Goal: Information Seeking & Learning: Learn about a topic

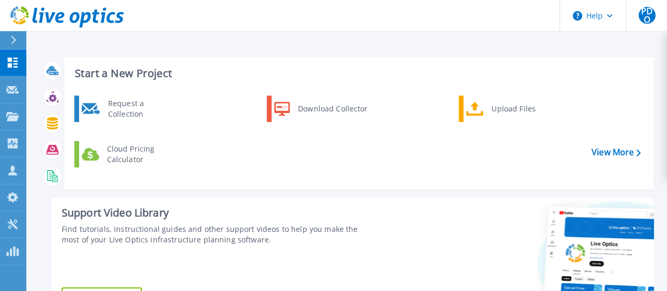
click at [384, 160] on div "Request a Collection Download Collector Upload Files Cloud Pricing Calculator" at bounding box center [357, 138] width 582 height 91
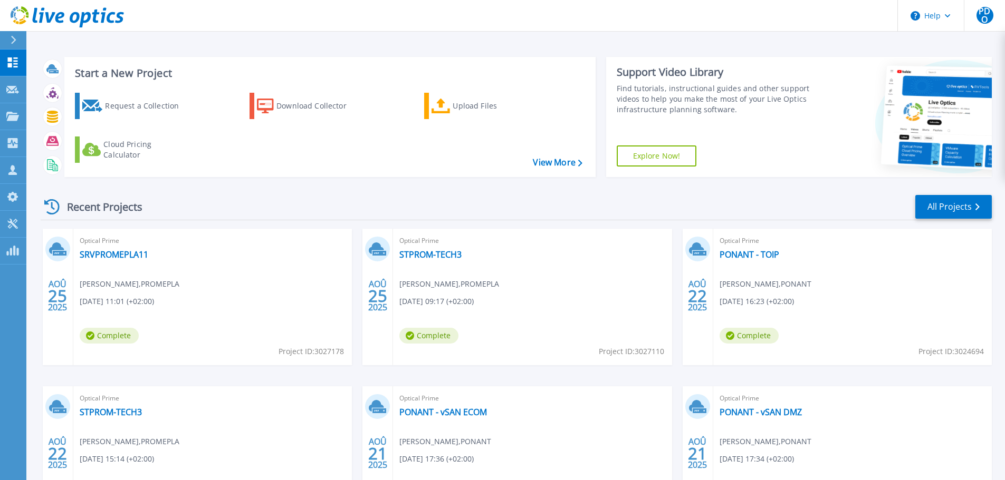
scroll to position [104, 0]
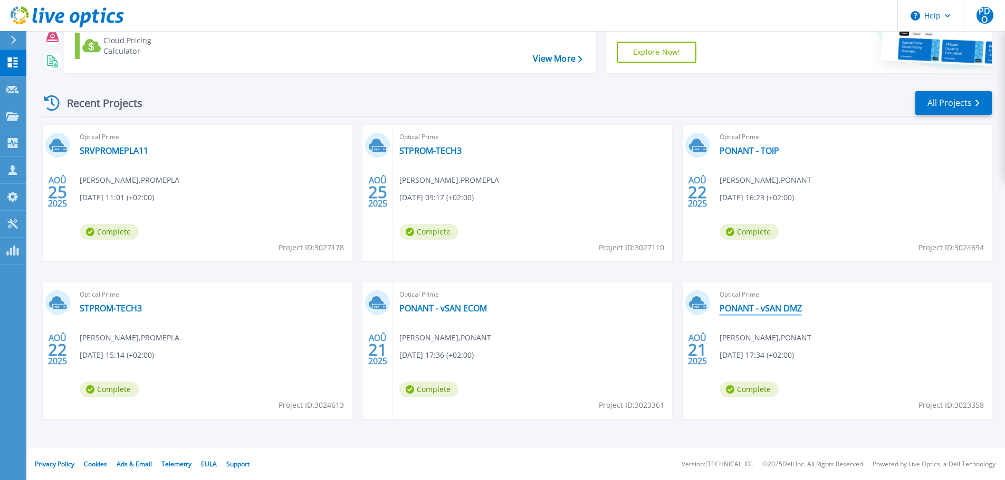
click at [675, 290] on link "PONANT - vSAN DMZ" at bounding box center [760, 308] width 82 height 11
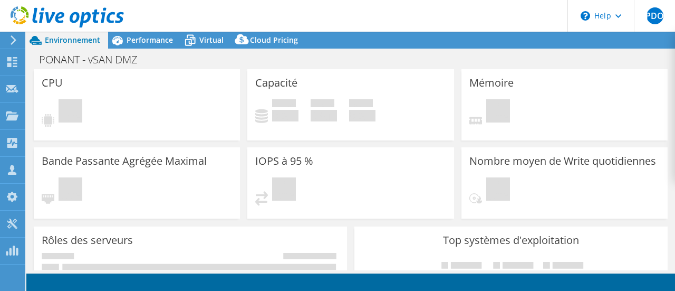
select select "USD"
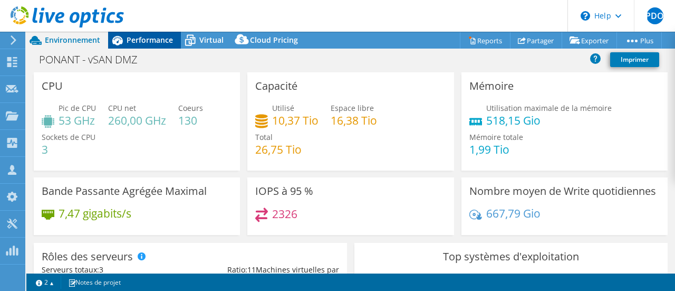
drag, startPoint x: 153, startPoint y: 35, endPoint x: 150, endPoint y: 48, distance: 13.2
click at [153, 35] on span "Performance" at bounding box center [150, 40] width 46 height 10
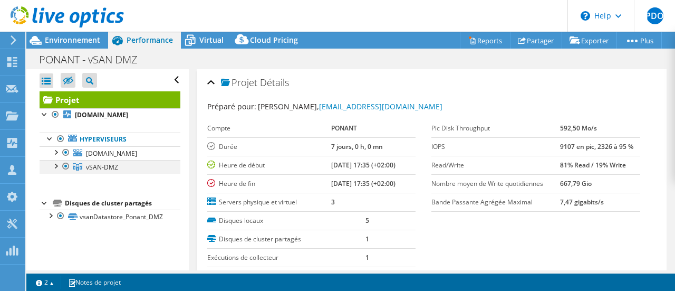
click at [55, 170] on div at bounding box center [55, 165] width 11 height 11
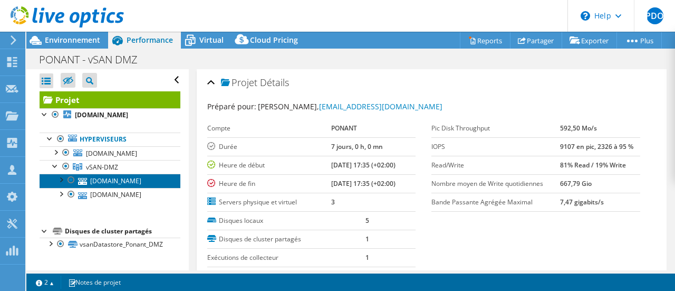
click at [115, 187] on link "21-esxi-dmz.ponant.com" at bounding box center [110, 181] width 141 height 14
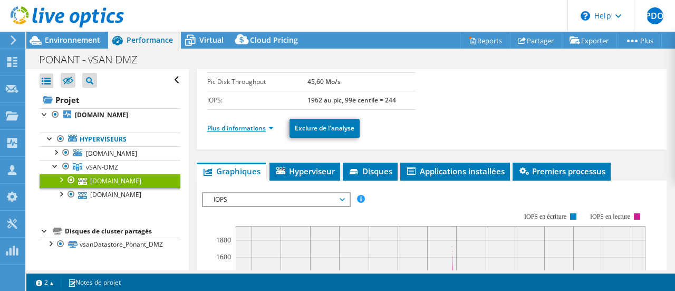
scroll to position [53, 0]
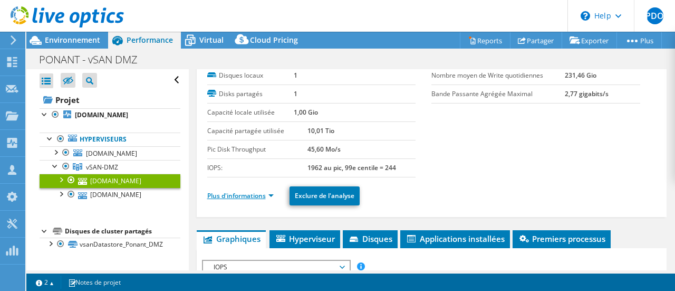
click at [243, 196] on link "Plus d'informations" at bounding box center [240, 195] width 66 height 9
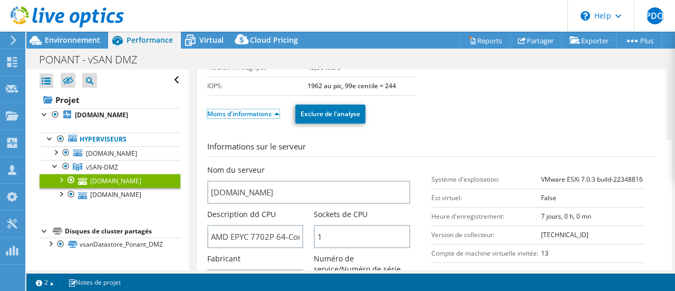
scroll to position [211, 0]
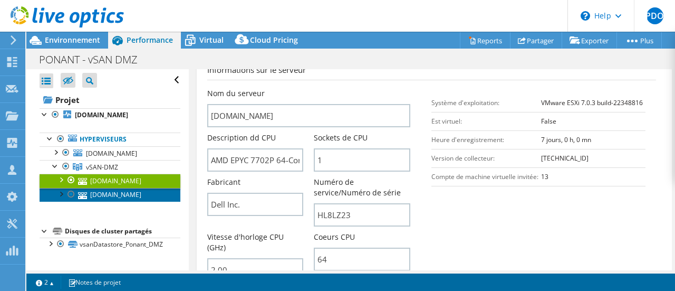
click at [105, 201] on link "11-esxi-dmz.ponant.com" at bounding box center [110, 195] width 141 height 14
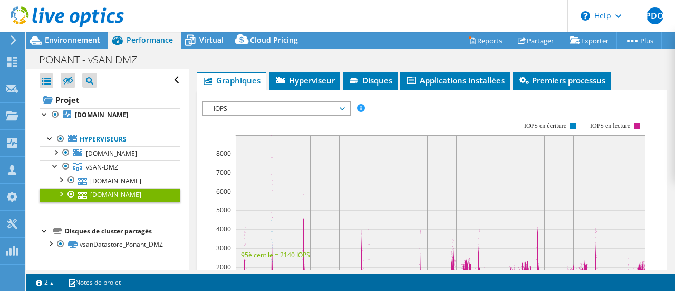
drag, startPoint x: 117, startPoint y: 219, endPoint x: 127, endPoint y: 213, distance: 11.6
click at [117, 201] on link "11-esxi-dmz.ponant.com" at bounding box center [110, 195] width 141 height 14
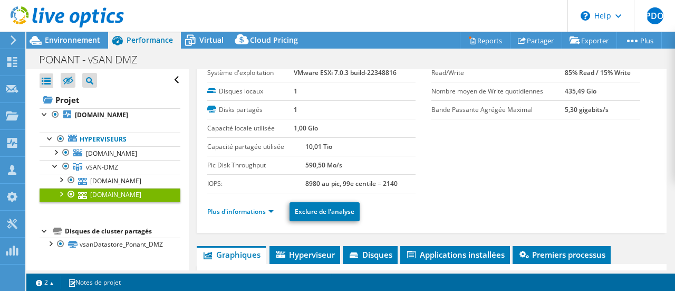
scroll to position [53, 0]
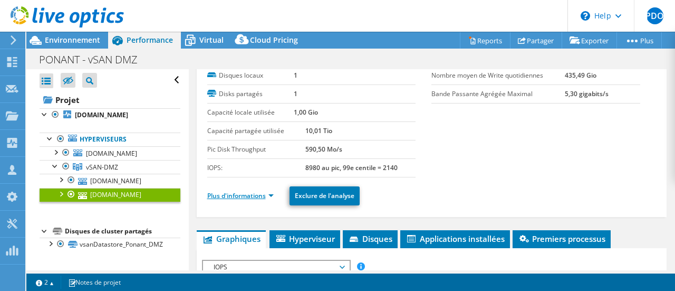
click at [245, 192] on link "Plus d'informations" at bounding box center [240, 195] width 66 height 9
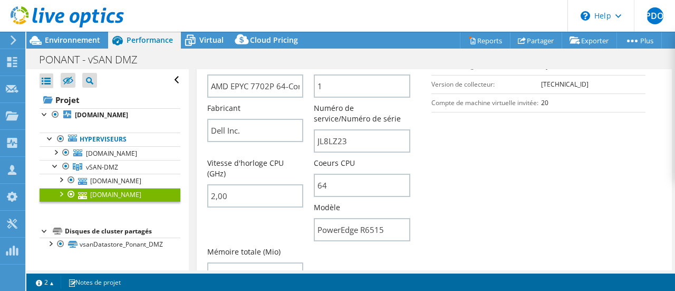
scroll to position [264, 0]
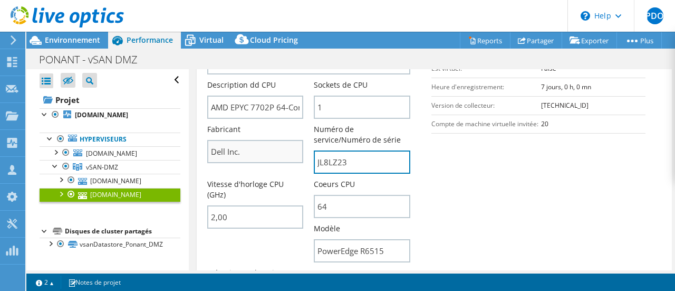
drag, startPoint x: 355, startPoint y: 160, endPoint x: 219, endPoint y: 156, distance: 136.1
click at [219, 35] on div "Nom du serveur 11-esxi-dmz.ponant.com Description dd CPU AMD EPYC 7702P 64-Core…" at bounding box center [314, 35] width 214 height 0
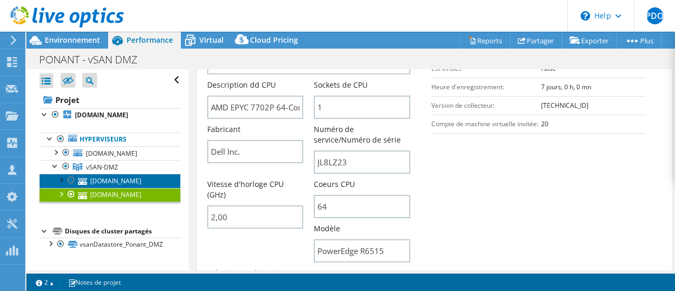
click at [125, 187] on link "21-esxi-dmz.ponant.com" at bounding box center [110, 181] width 141 height 14
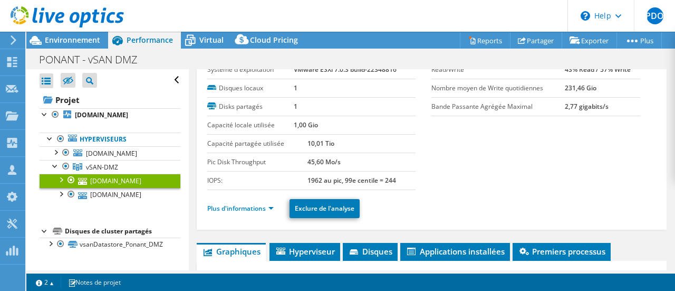
scroll to position [53, 0]
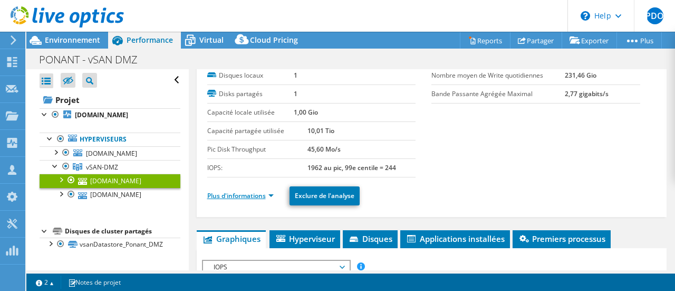
click at [237, 196] on link "Plus d'informations" at bounding box center [240, 195] width 66 height 9
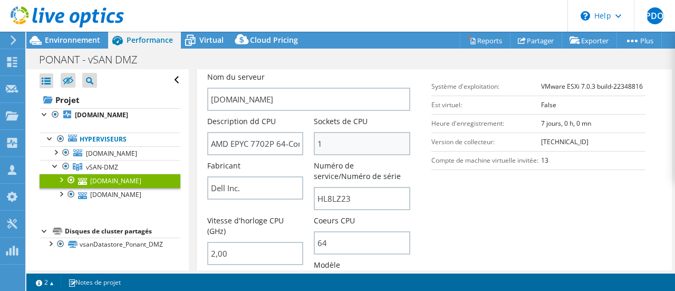
scroll to position [211, 0]
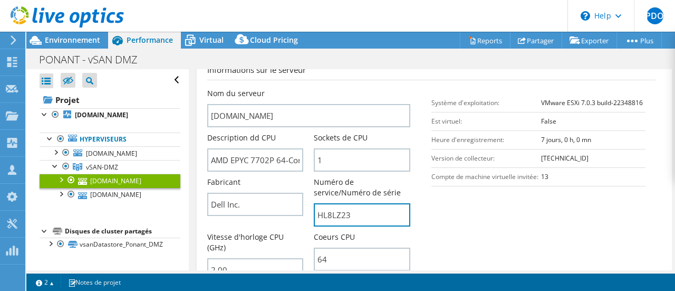
drag, startPoint x: 352, startPoint y: 210, endPoint x: 158, endPoint y: 204, distance: 194.2
click at [153, 209] on div "Ouvrir tout Fermer tout Masquer les nœuds exclus Filtre de l'arborescence des p…" at bounding box center [350, 169] width 649 height 201
click at [17, 42] on icon at bounding box center [13, 39] width 8 height 9
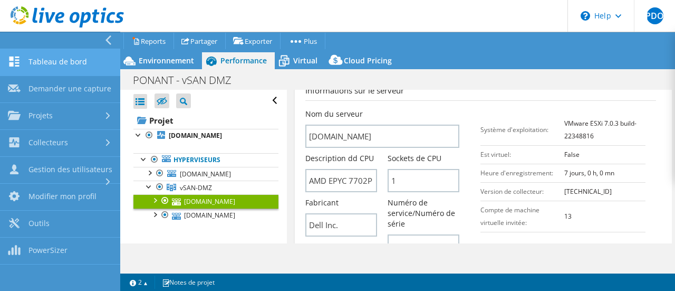
click at [74, 62] on link "Tableau de bord" at bounding box center [60, 62] width 120 height 27
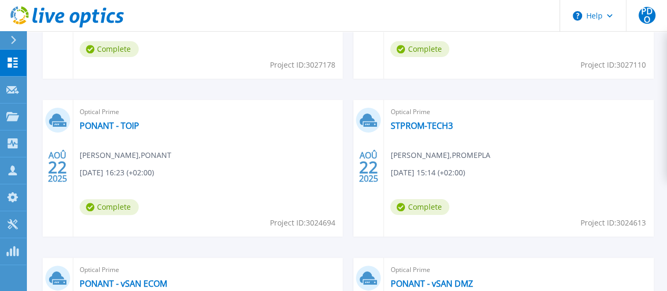
scroll to position [435, 0]
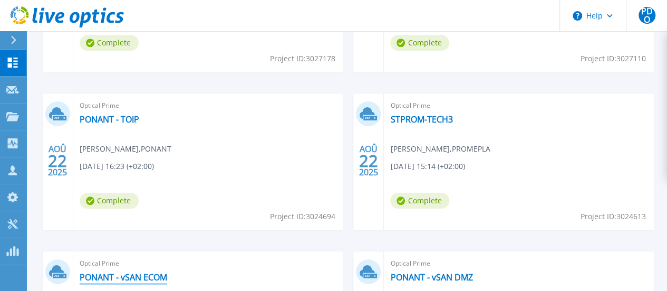
click at [167, 272] on link "PONANT - vSAN ECOM" at bounding box center [124, 277] width 88 height 11
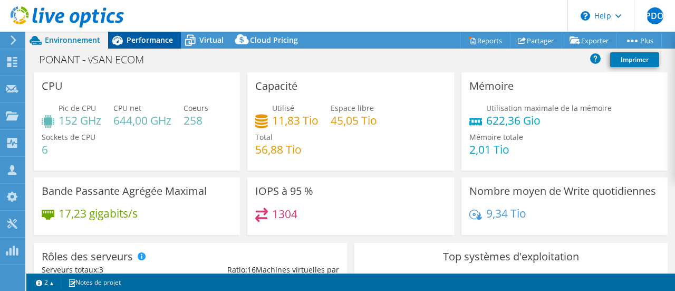
click at [159, 42] on span "Performance" at bounding box center [150, 40] width 46 height 10
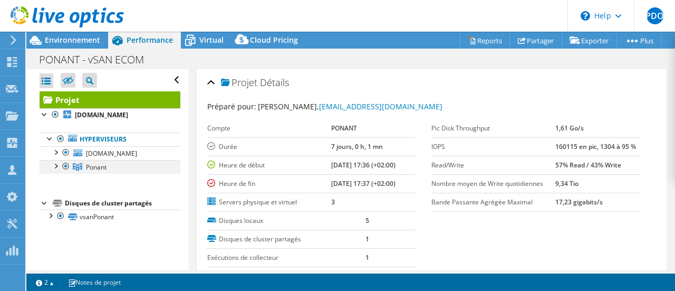
click at [54, 170] on div at bounding box center [55, 165] width 11 height 11
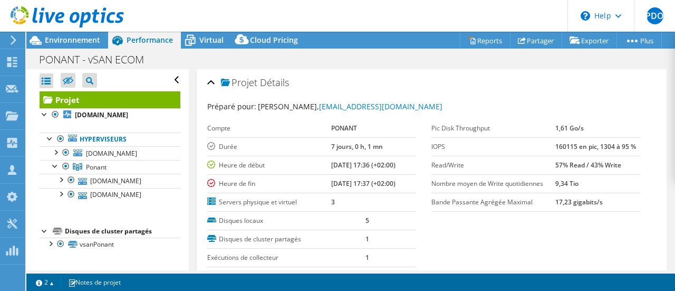
scroll to position [40, 0]
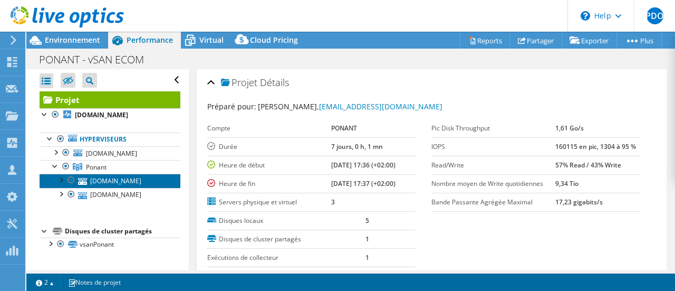
click at [108, 175] on link "eir-ponant-esxi-01.eolas-services.com" at bounding box center [110, 181] width 141 height 14
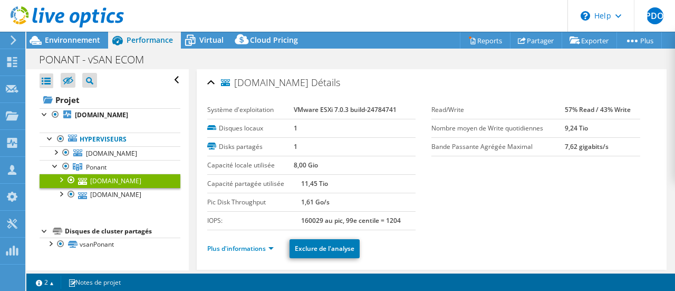
drag, startPoint x: 235, startPoint y: 85, endPoint x: 311, endPoint y: 86, distance: 75.4
click at [309, 86] on span "eir-ponant-esxi-01.eolas-services.com" at bounding box center [265, 83] width 88 height 11
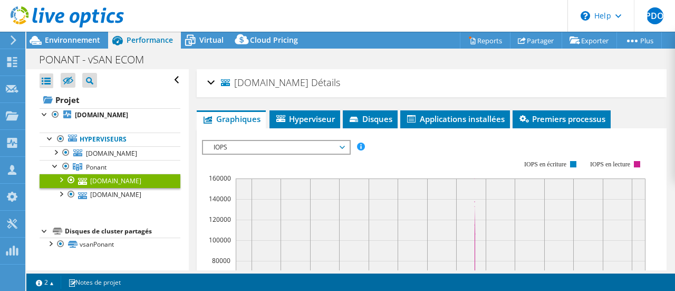
copy span "eir-ponant-esxi-01"
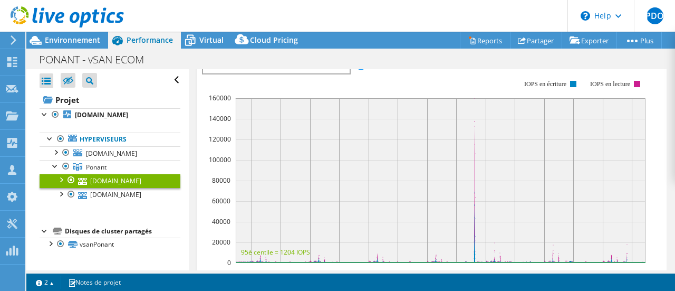
scroll to position [0, 0]
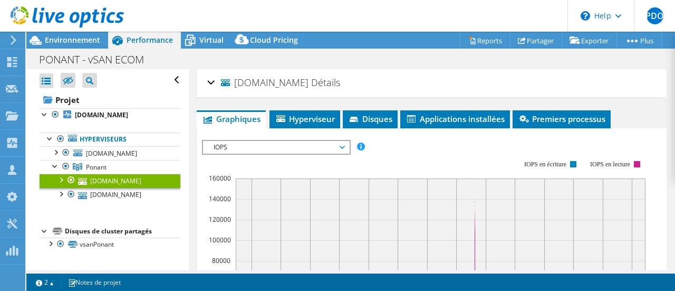
click at [427, 159] on rect at bounding box center [424, 251] width 444 height 211
click at [214, 82] on h2 "eir-ponant-esxi-01.eolas-services.com Détails" at bounding box center [273, 82] width 133 height 21
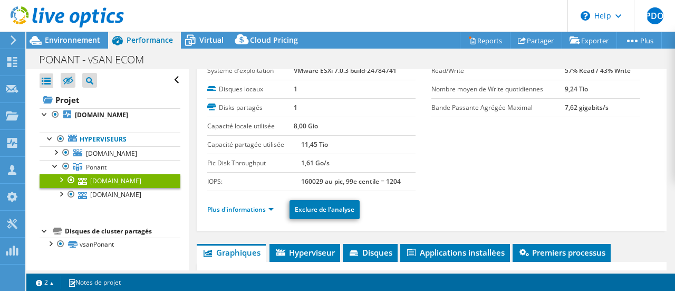
scroll to position [53, 0]
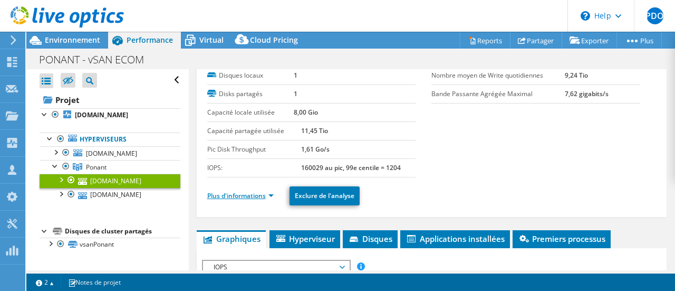
click at [248, 195] on link "Plus d'informations" at bounding box center [240, 195] width 66 height 9
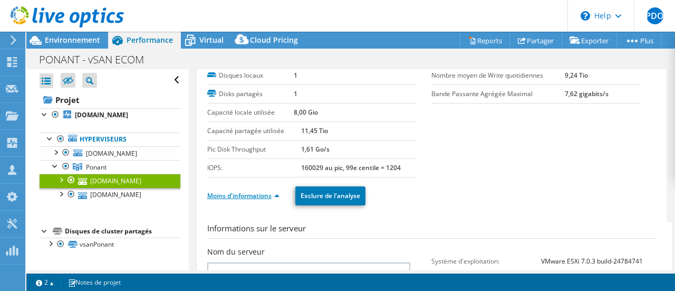
click at [257, 196] on link "Moins d'informations" at bounding box center [243, 195] width 72 height 9
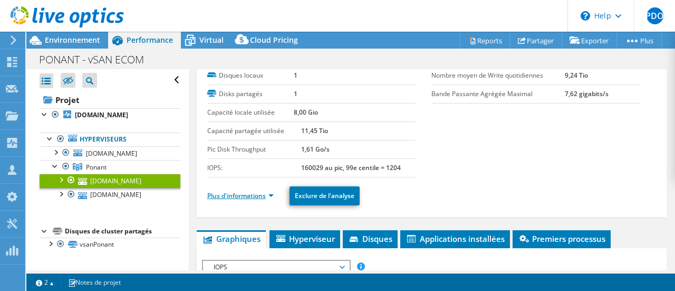
click at [262, 192] on link "Plus d'informations" at bounding box center [240, 195] width 66 height 9
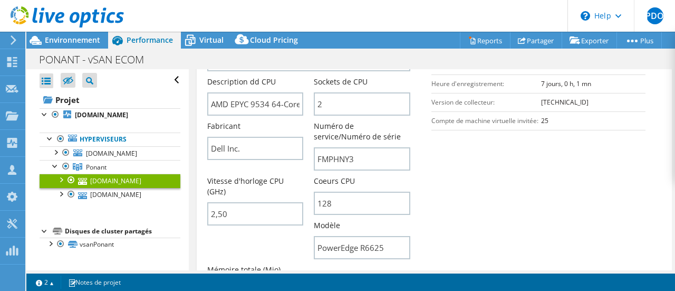
scroll to position [264, 0]
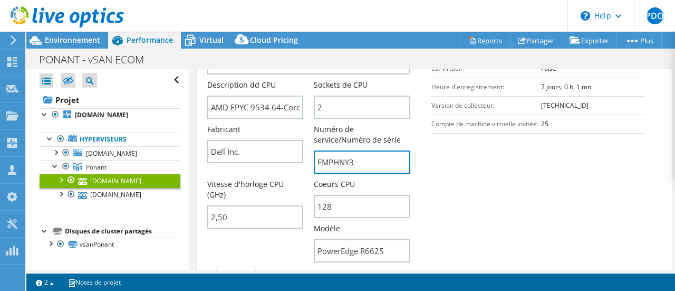
drag, startPoint x: 379, startPoint y: 162, endPoint x: 179, endPoint y: 155, distance: 199.5
click at [179, 155] on div "Ouvrir tout Fermer tout Masquer les nœuds exclus Filtre de l'arborescence des p…" at bounding box center [350, 169] width 649 height 201
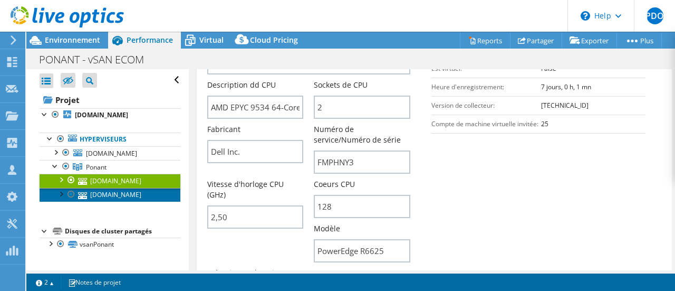
drag, startPoint x: 113, startPoint y: 195, endPoint x: 120, endPoint y: 191, distance: 8.1
click at [113, 195] on link "eir-ponant-esxi-02.eolas-services.com" at bounding box center [110, 195] width 141 height 14
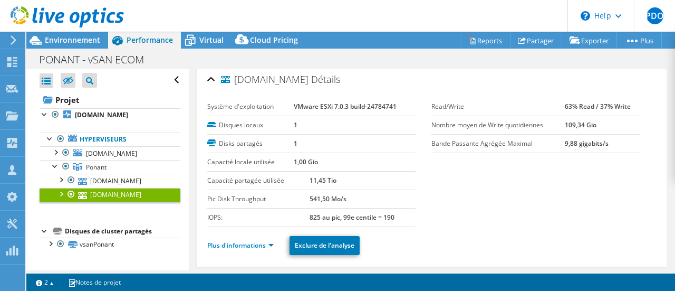
scroll to position [0, 0]
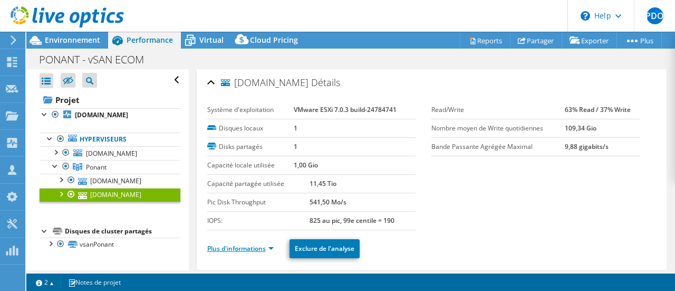
click at [242, 244] on link "Plus d'informations" at bounding box center [240, 248] width 66 height 9
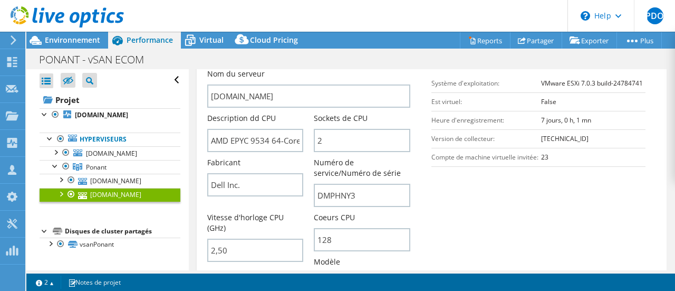
scroll to position [316, 0]
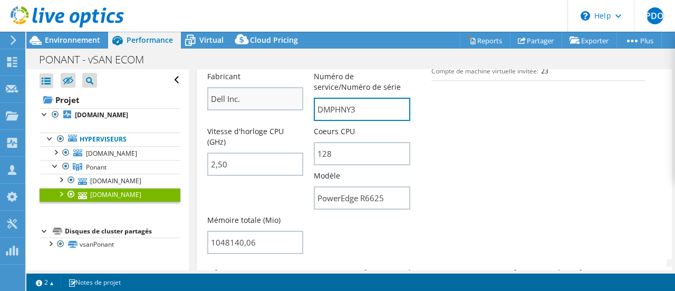
drag, startPoint x: 362, startPoint y: 110, endPoint x: 261, endPoint y: 108, distance: 101.8
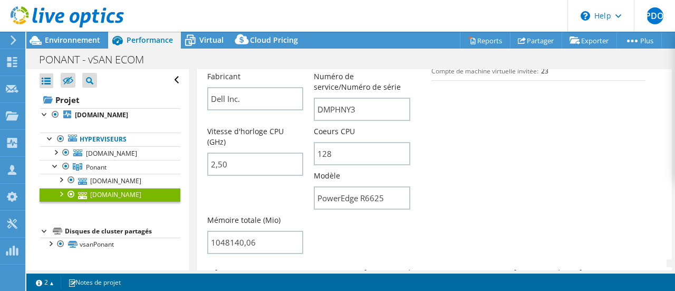
click at [12, 36] on use at bounding box center [14, 39] width 6 height 9
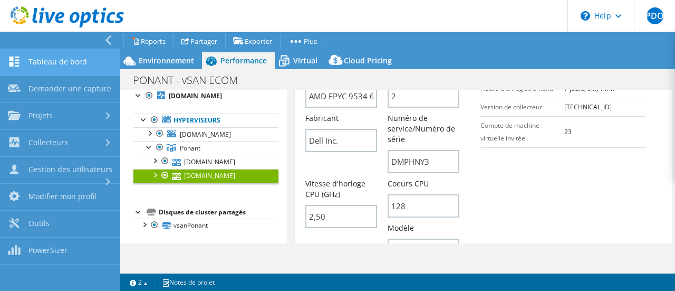
click at [63, 70] on link "Tableau de bord" at bounding box center [60, 62] width 120 height 27
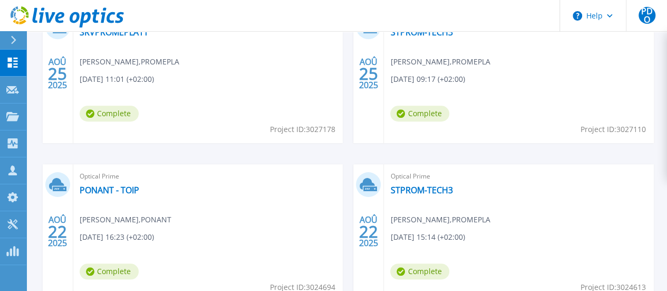
scroll to position [316, 0]
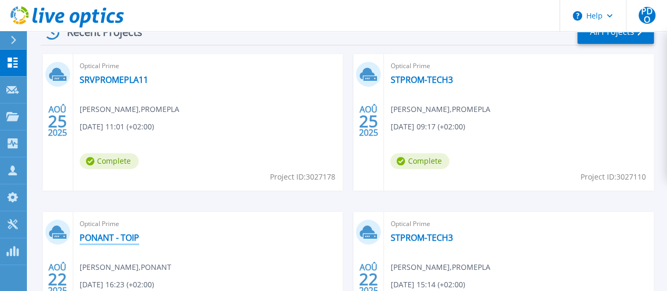
click at [139, 232] on link "PONANT - TOIP" at bounding box center [110, 237] width 60 height 11
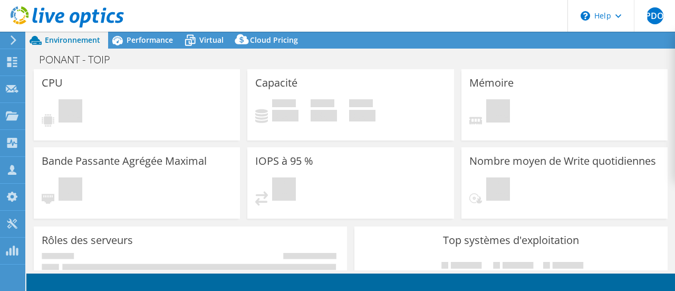
select select "USD"
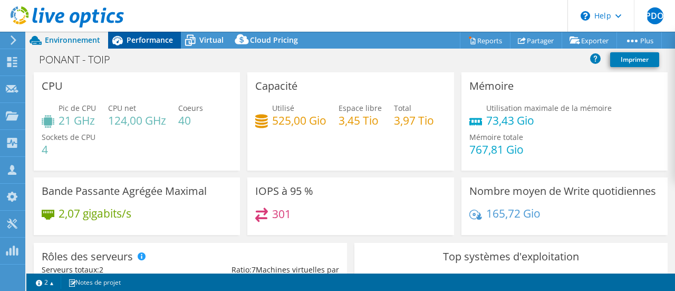
click at [156, 33] on div "Performance" at bounding box center [144, 40] width 73 height 17
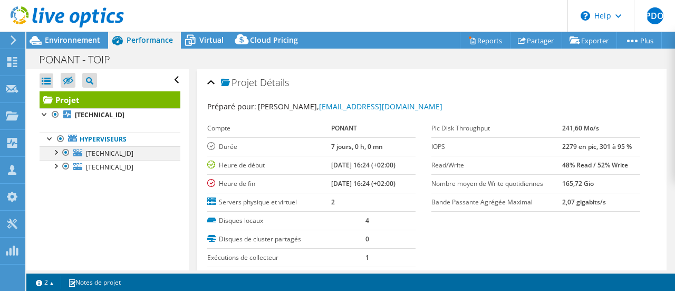
click at [55, 152] on div at bounding box center [55, 151] width 11 height 11
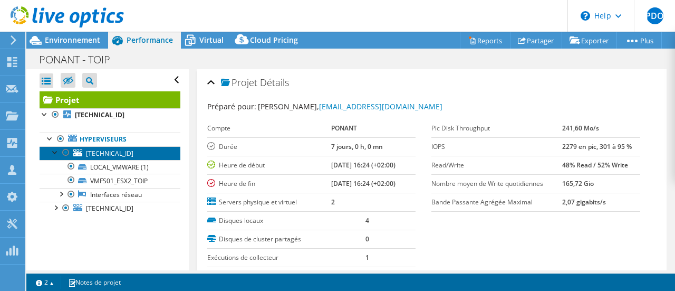
click at [124, 157] on link "10.80.6.102" at bounding box center [110, 153] width 141 height 14
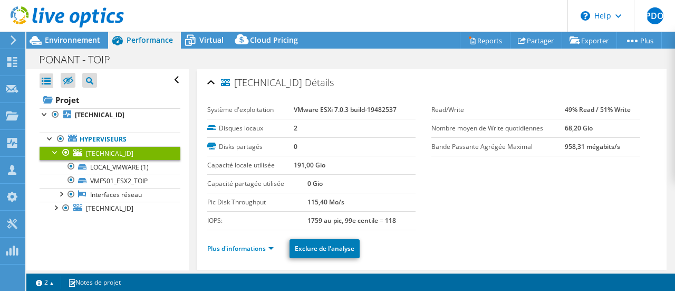
drag, startPoint x: 284, startPoint y: 83, endPoint x: 235, endPoint y: 84, distance: 49.1
click at [235, 84] on span "10.80.6.102" at bounding box center [261, 83] width 81 height 11
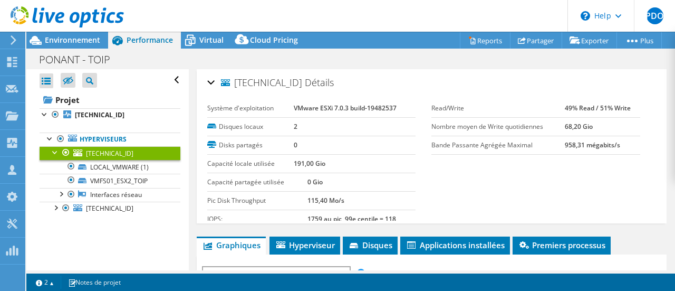
copy span "10.80.6.102"
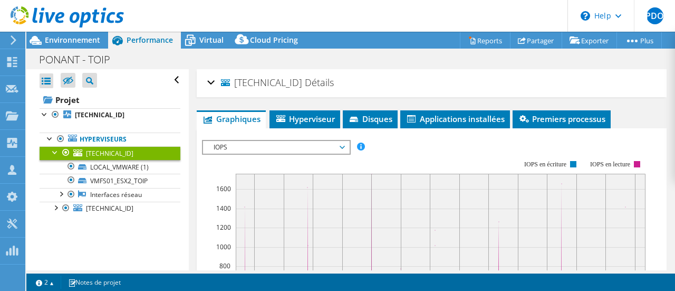
click at [216, 80] on h2 "10.80.6.102 Détails" at bounding box center [270, 82] width 127 height 21
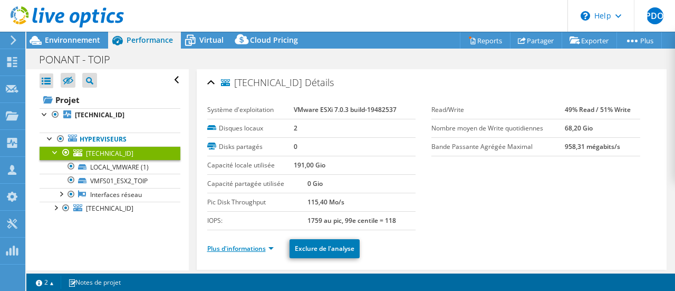
click at [228, 245] on link "Plus d'informations" at bounding box center [240, 248] width 66 height 9
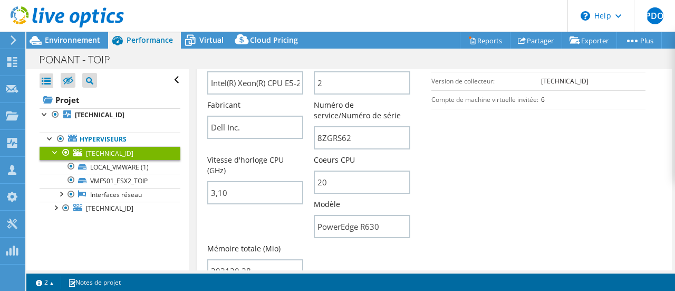
scroll to position [316, 0]
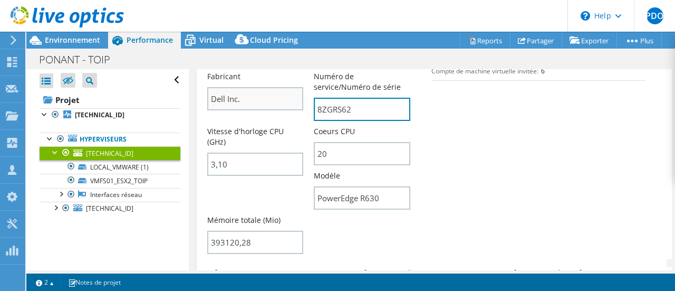
drag, startPoint x: 352, startPoint y: 112, endPoint x: 221, endPoint y: 107, distance: 131.4
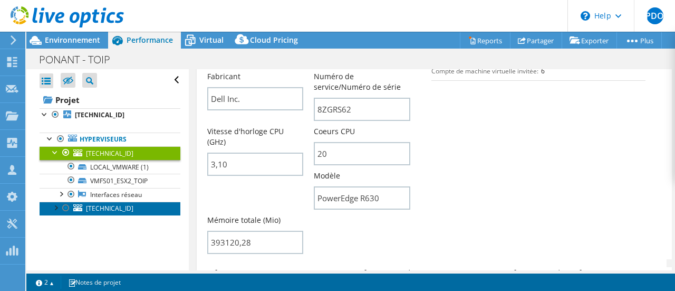
drag, startPoint x: 107, startPoint y: 210, endPoint x: 285, endPoint y: 146, distance: 189.3
click at [107, 210] on span "10.80.6.101" at bounding box center [109, 208] width 47 height 9
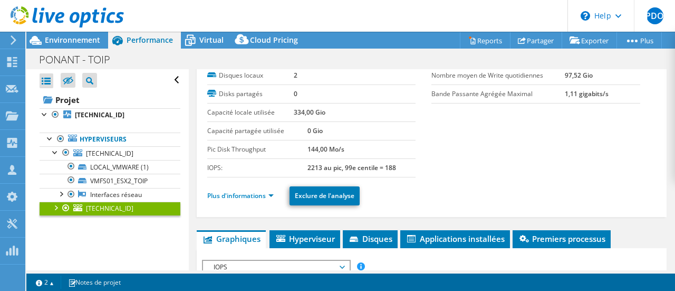
scroll to position [0, 0]
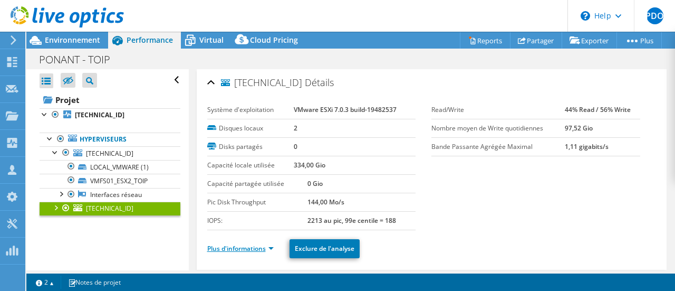
click at [237, 244] on link "Plus d'informations" at bounding box center [240, 248] width 66 height 9
click at [261, 247] on link "Moins d'informations" at bounding box center [243, 248] width 72 height 9
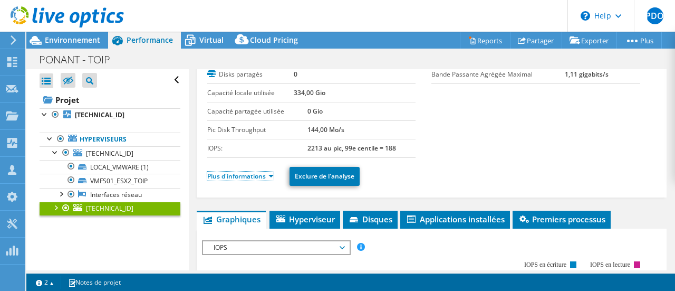
scroll to position [53, 0]
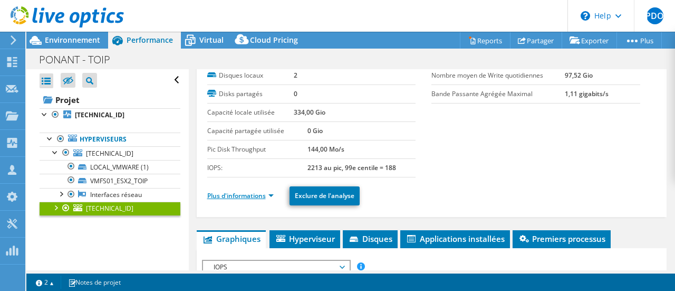
click at [257, 194] on link "Plus d'informations" at bounding box center [240, 195] width 66 height 9
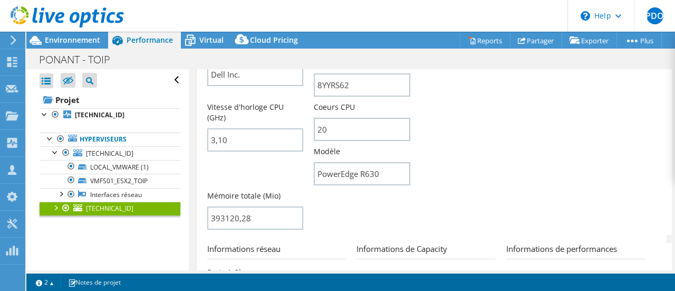
scroll to position [316, 0]
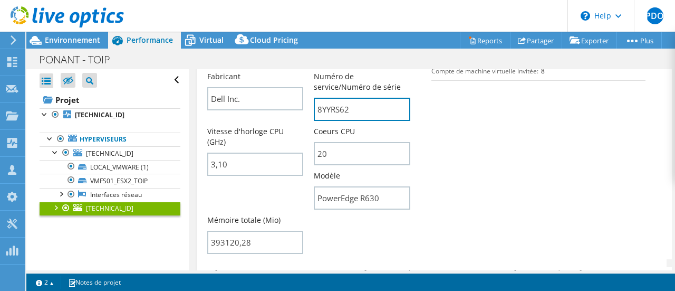
drag, startPoint x: 362, startPoint y: 104, endPoint x: 180, endPoint y: 99, distance: 182.0
click at [180, 99] on div "Ouvrir tout Fermer tout Masquer les nœuds exclus Filtre de l'arborescence des p…" at bounding box center [350, 169] width 649 height 201
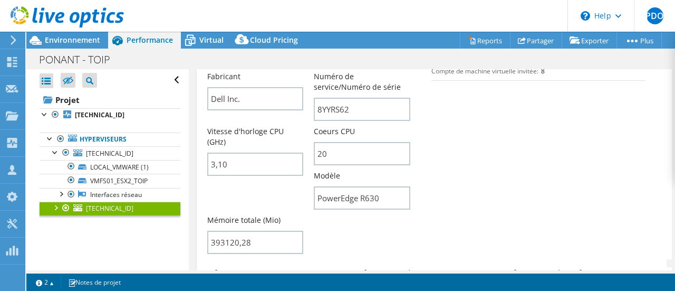
click at [7, 40] on div at bounding box center [12, 39] width 12 height 9
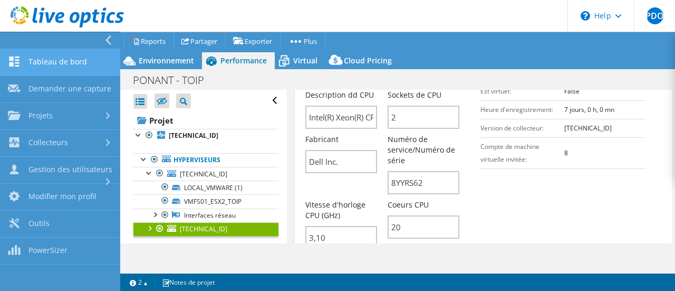
scroll to position [359, 0]
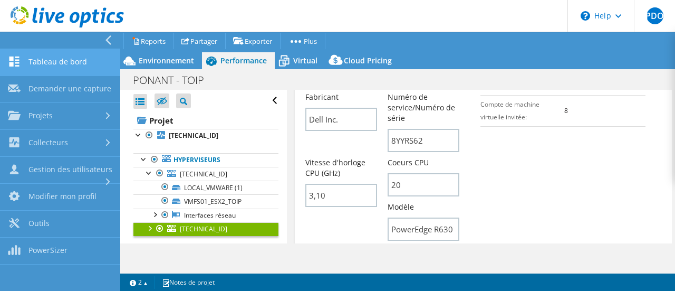
click at [74, 55] on link "Tableau de bord" at bounding box center [60, 62] width 120 height 27
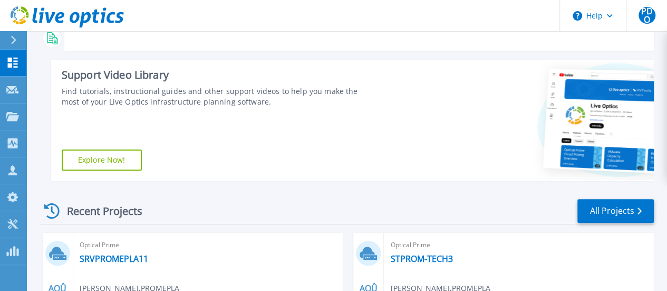
scroll to position [211, 0]
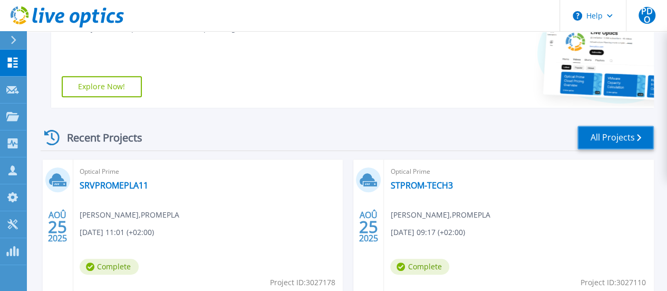
click at [602, 138] on link "All Projects" at bounding box center [615, 138] width 76 height 24
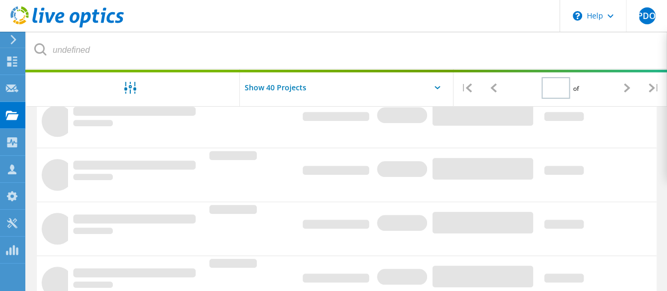
type input "1"
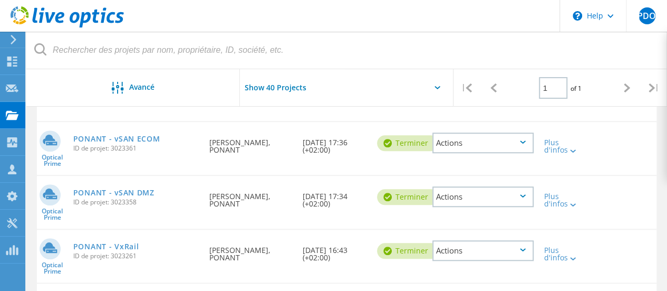
scroll to position [389, 0]
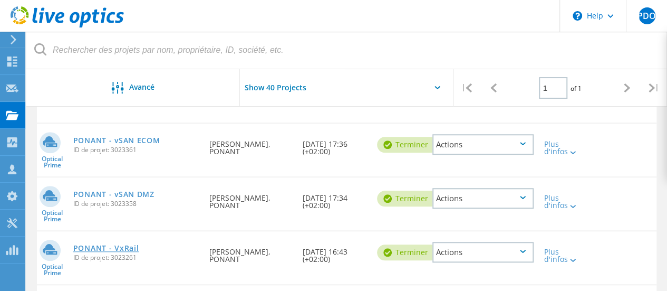
click at [103, 246] on link "PONANT - VxRail" at bounding box center [106, 247] width 66 height 7
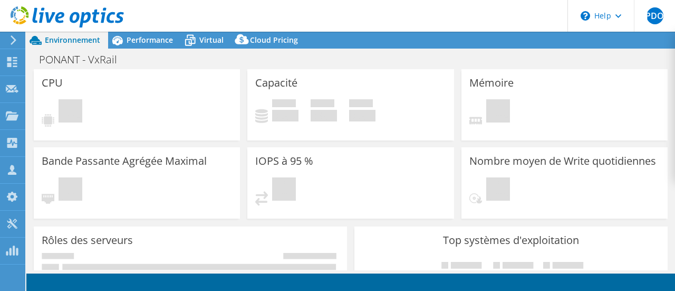
select select "USD"
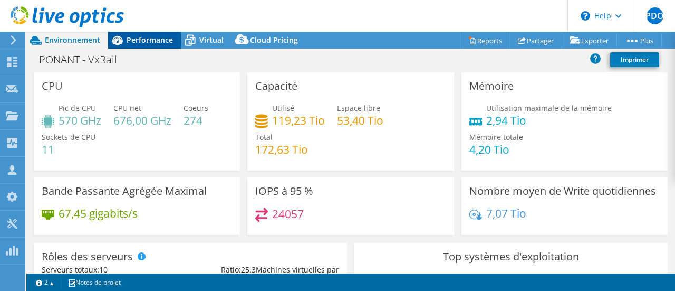
click at [152, 40] on span "Performance" at bounding box center [150, 40] width 46 height 10
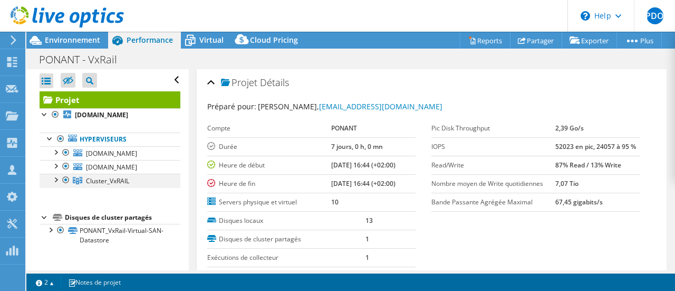
click at [58, 184] on div at bounding box center [55, 179] width 11 height 11
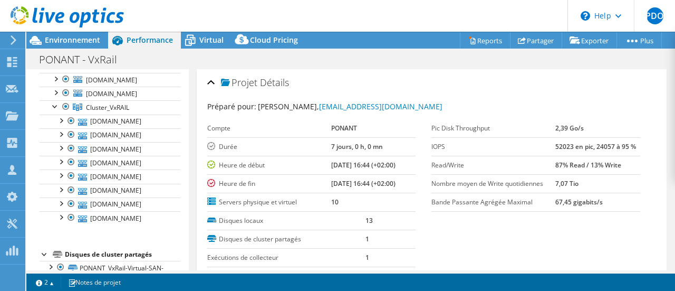
scroll to position [83, 0]
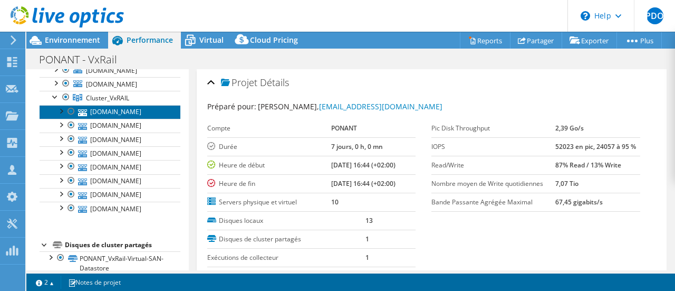
click at [132, 119] on link "22-vxrail.ponant.com" at bounding box center [110, 112] width 141 height 14
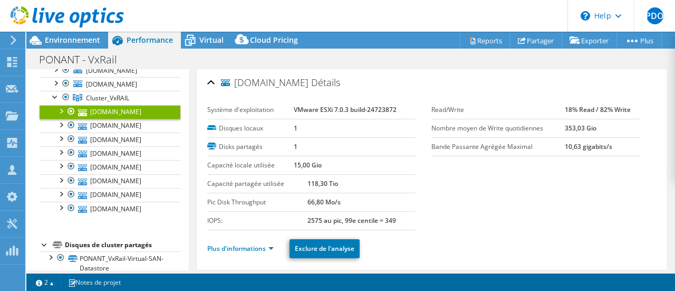
drag, startPoint x: 325, startPoint y: 82, endPoint x: 235, endPoint y: 82, distance: 90.2
click at [235, 82] on h2 "22-vxrail.ponant.com Détails" at bounding box center [273, 82] width 133 height 21
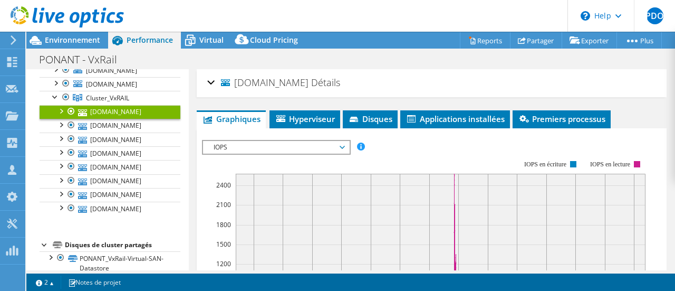
copy h2 "22-vxrail.ponant.com"
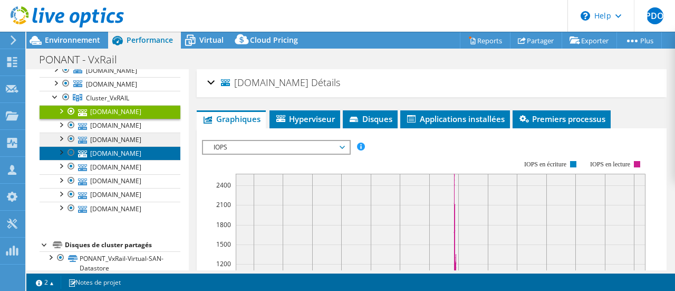
drag, startPoint x: 108, startPoint y: 160, endPoint x: 146, endPoint y: 152, distance: 39.2
click at [108, 160] on link "11-vxrail.ponant.com" at bounding box center [110, 153] width 141 height 14
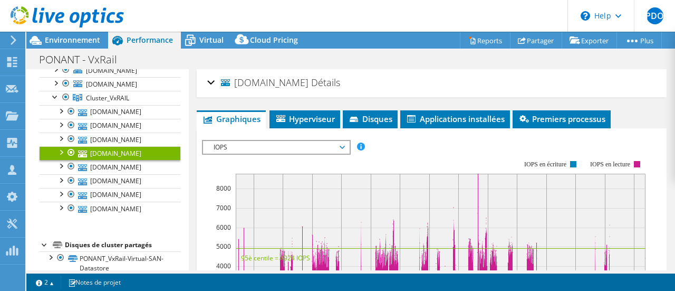
click at [211, 81] on div "11-vxrail.ponant.com Détails" at bounding box center [431, 83] width 449 height 23
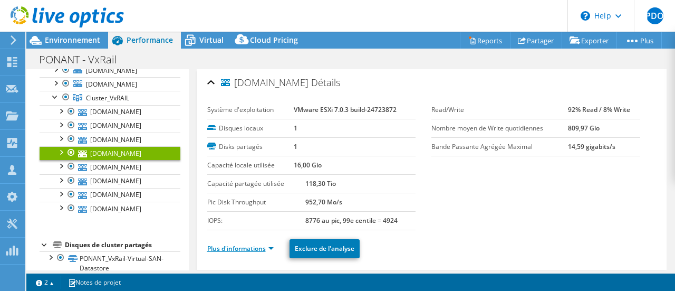
click at [238, 244] on link "Plus d'informations" at bounding box center [240, 248] width 66 height 9
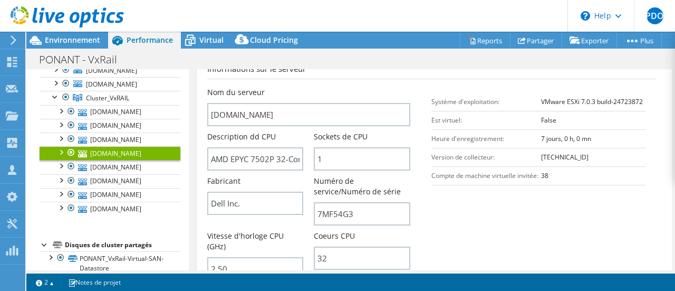
scroll to position [264, 0]
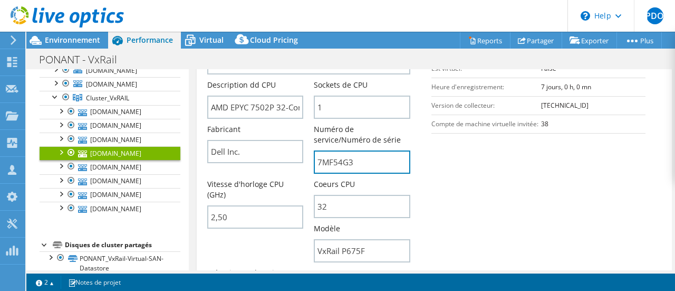
drag, startPoint x: 356, startPoint y: 164, endPoint x: 108, endPoint y: 154, distance: 248.6
click at [108, 154] on div "Ouvrir tout Fermer tout Masquer les nœuds exclus Filtre de l'arborescence des p…" at bounding box center [350, 169] width 649 height 201
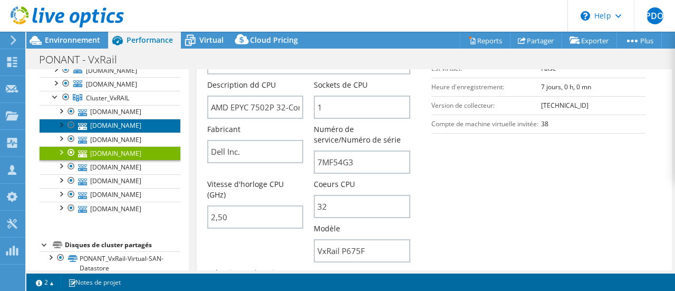
click at [107, 131] on link "12-vxrail.ponant.com" at bounding box center [110, 126] width 141 height 14
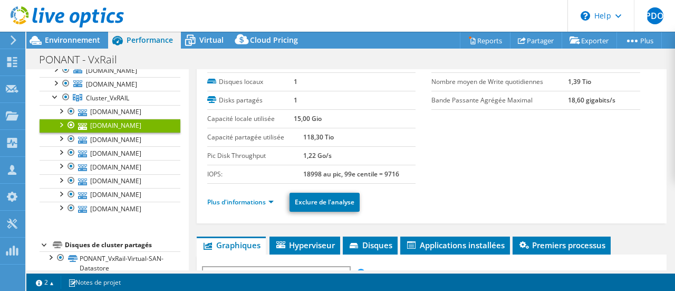
scroll to position [0, 0]
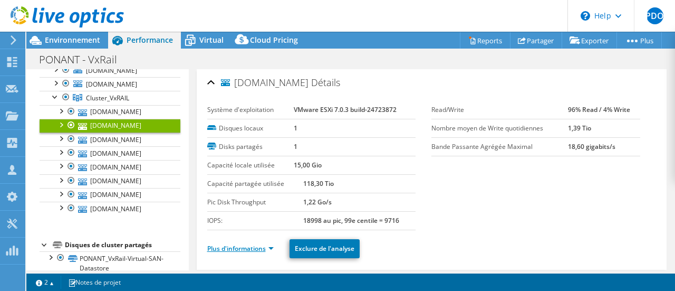
click at [234, 247] on link "Plus d'informations" at bounding box center [240, 248] width 66 height 9
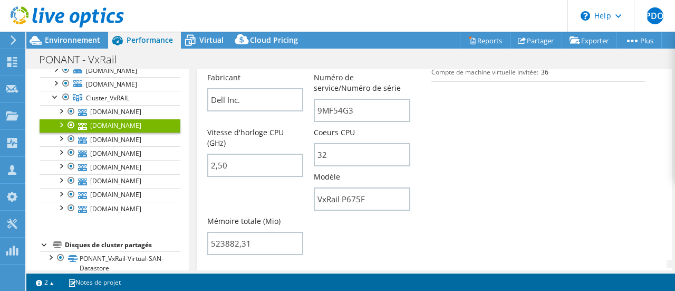
scroll to position [316, 0]
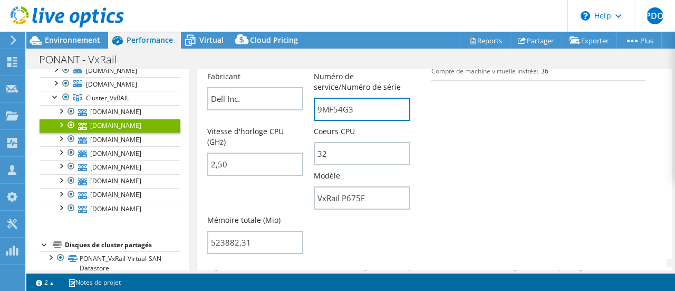
drag, startPoint x: 365, startPoint y: 112, endPoint x: 205, endPoint y: 107, distance: 159.9
click at [205, 107] on div "12-vxrail.ponant.com Détails Système d'exploitation VMware ESXi 7.0.3 build-247…" at bounding box center [432, 149] width 470 height 793
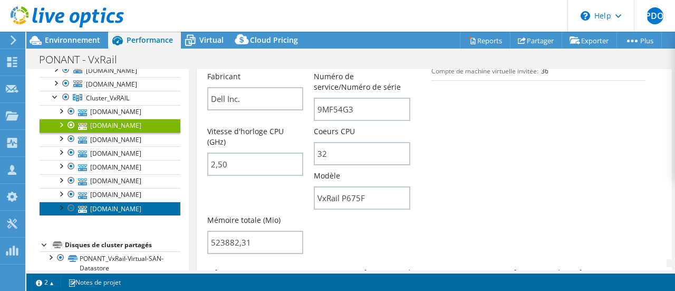
click at [101, 213] on link "13-vxrail.ponant.com" at bounding box center [110, 208] width 141 height 14
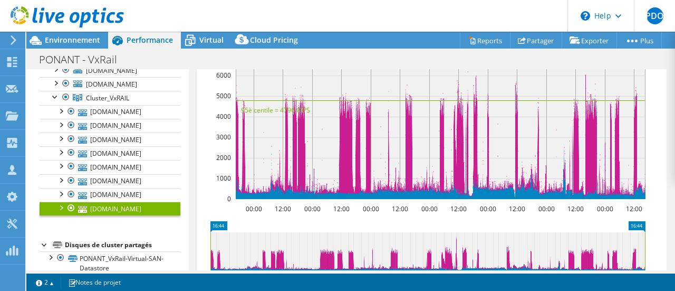
scroll to position [0, 0]
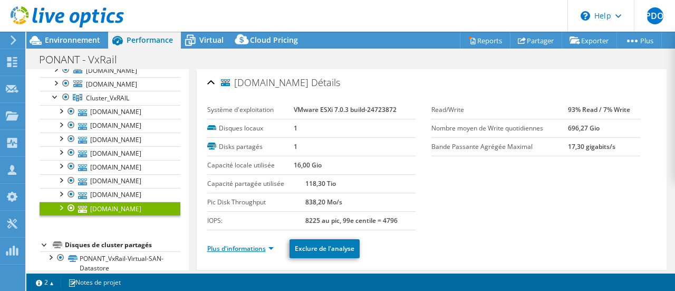
click at [241, 246] on link "Plus d'informations" at bounding box center [240, 248] width 66 height 9
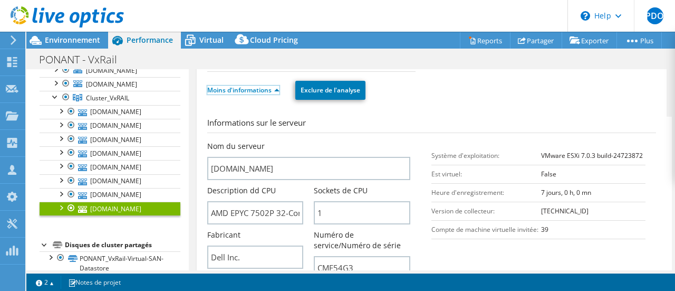
scroll to position [264, 0]
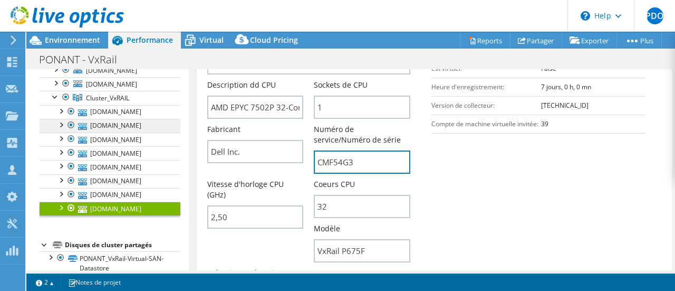
drag, startPoint x: 360, startPoint y: 166, endPoint x: 153, endPoint y: 139, distance: 208.0
click at [153, 139] on div "Ouvrir tout Fermer tout Masquer les nœuds exclus Filtre de l'arborescence des p…" at bounding box center [350, 169] width 649 height 201
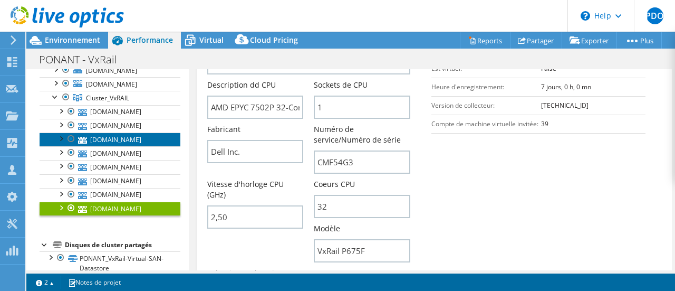
click at [111, 146] on link "14-vxrail.ponant.com" at bounding box center [110, 139] width 141 height 14
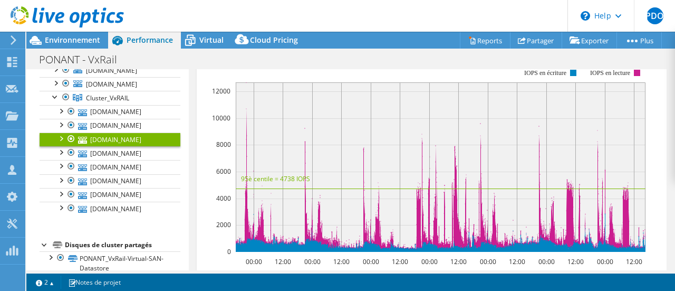
scroll to position [0, 0]
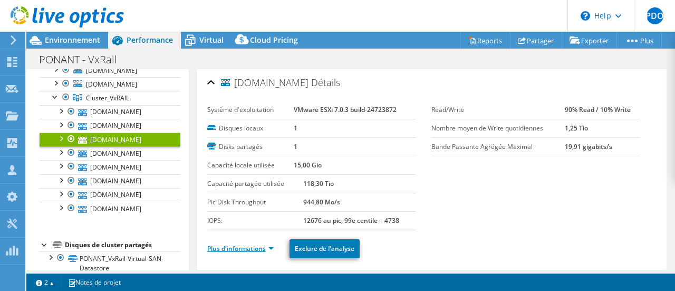
click at [243, 246] on link "Plus d'informations" at bounding box center [240, 248] width 66 height 9
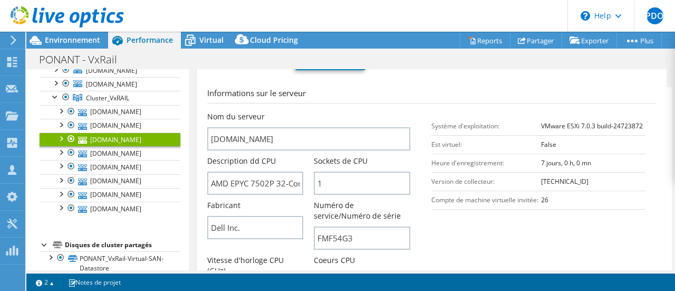
scroll to position [169, 0]
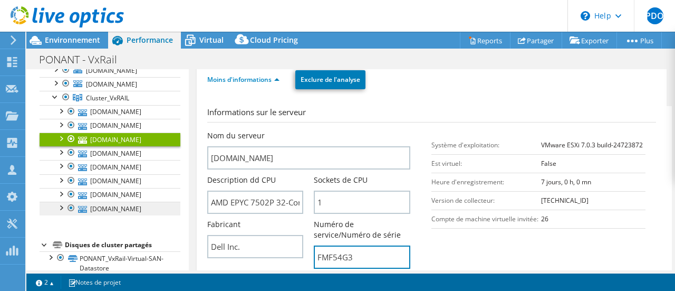
drag, startPoint x: 296, startPoint y: 244, endPoint x: 141, endPoint y: 216, distance: 157.6
click at [139, 220] on div "Ouvrir tout Fermer tout Masquer les nœuds exclus Filtre de l'arborescence des p…" at bounding box center [350, 169] width 649 height 201
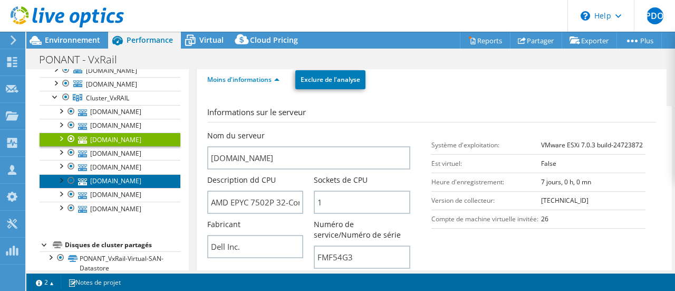
drag, startPoint x: 93, startPoint y: 192, endPoint x: 109, endPoint y: 186, distance: 17.0
click at [93, 188] on link "21-vxrail.ponant.com" at bounding box center [110, 181] width 141 height 14
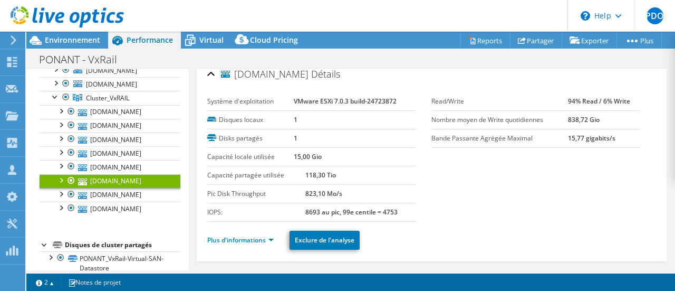
scroll to position [0, 0]
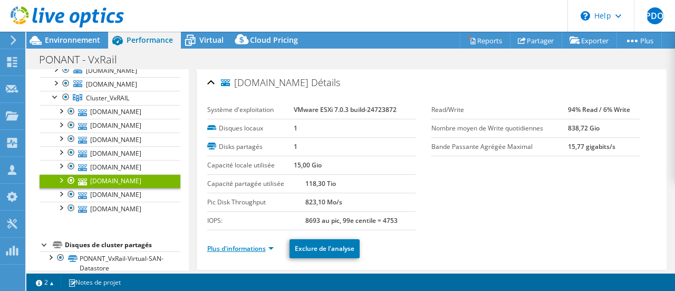
click at [245, 244] on link "Plus d'informations" at bounding box center [240, 248] width 66 height 9
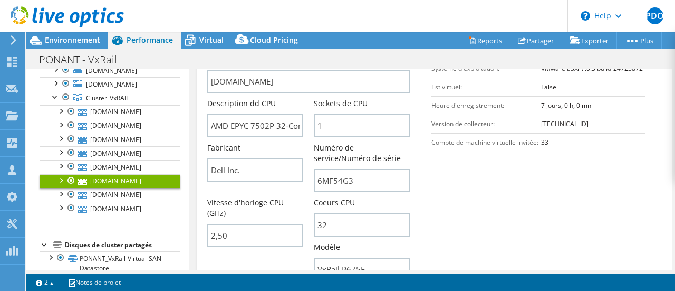
scroll to position [264, 0]
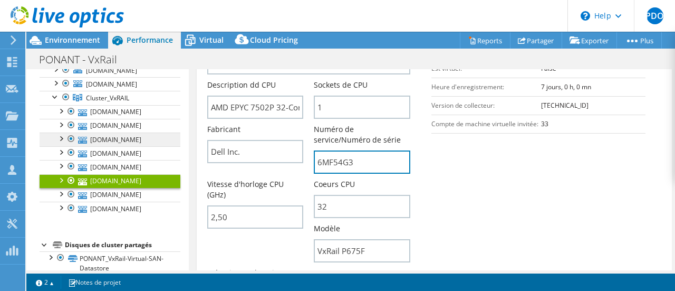
drag, startPoint x: 361, startPoint y: 161, endPoint x: 85, endPoint y: 145, distance: 275.8
click at [85, 145] on div "Ouvrir tout Fermer tout Masquer les nœuds exclus Filtre de l'arborescence des p…" at bounding box center [350, 169] width 649 height 201
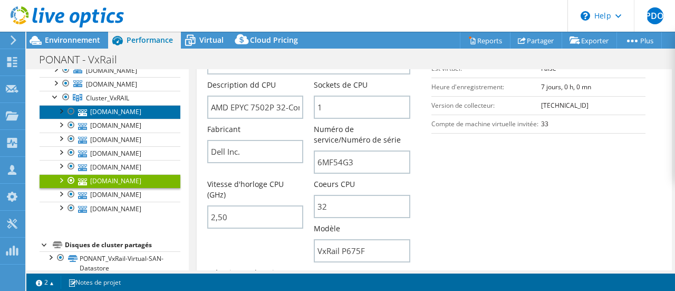
click at [117, 118] on link "22-vxrail.ponant.com" at bounding box center [110, 112] width 141 height 14
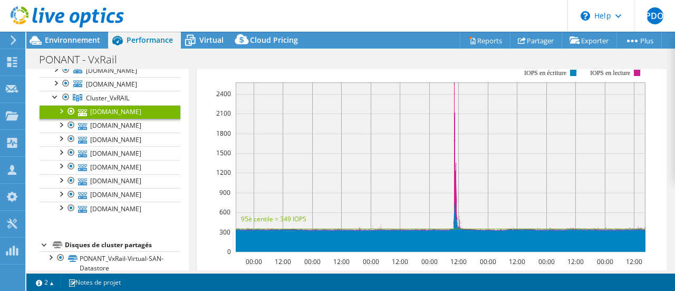
scroll to position [0, 0]
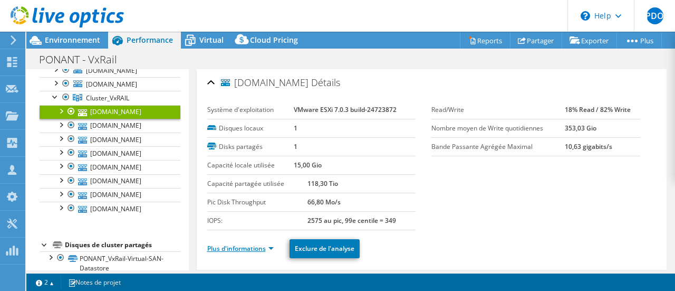
click at [247, 247] on link "Plus d'informations" at bounding box center [240, 248] width 66 height 9
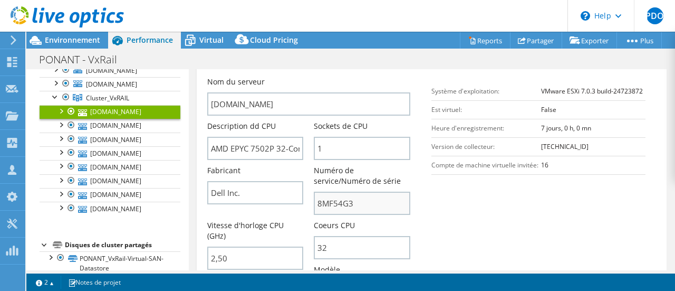
scroll to position [264, 0]
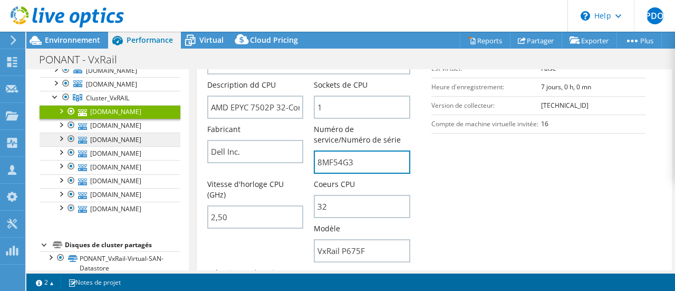
drag, startPoint x: 364, startPoint y: 160, endPoint x: 156, endPoint y: 152, distance: 208.0
click at [156, 152] on div "Ouvrir tout Fermer tout Masquer les nœuds exclus Filtre de l'arborescence des p…" at bounding box center [350, 169] width 649 height 201
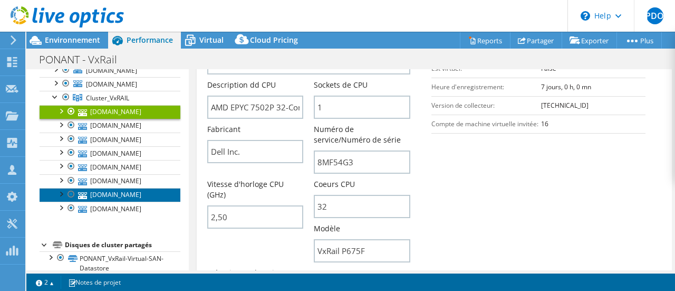
click at [105, 199] on link "23-vxrail.ponant.com" at bounding box center [110, 195] width 141 height 14
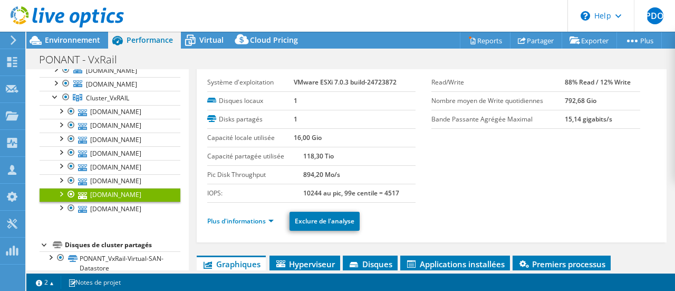
scroll to position [0, 0]
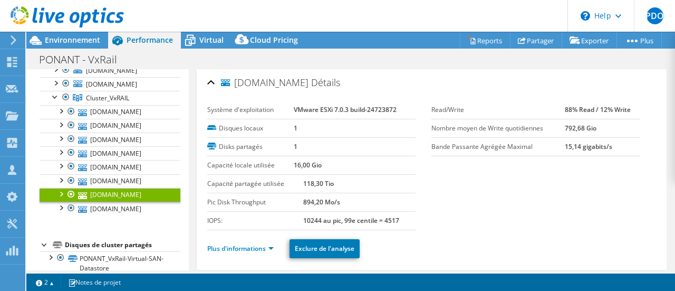
click at [237, 243] on li "Plus d'informations" at bounding box center [243, 249] width 73 height 12
click at [237, 244] on link "Plus d'informations" at bounding box center [240, 248] width 66 height 9
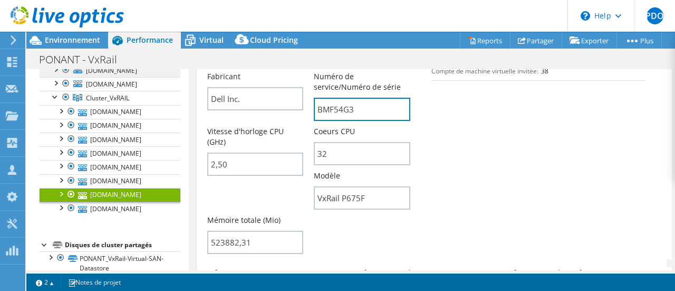
scroll to position [280, 0]
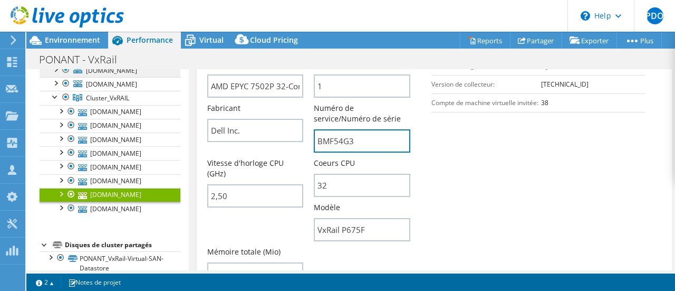
drag, startPoint x: 357, startPoint y: 111, endPoint x: 169, endPoint y: 71, distance: 192.0
click at [169, 71] on div "Ouvrir tout Fermer tout Masquer les nœuds exclus Filtre de l'arborescence des p…" at bounding box center [350, 169] width 649 height 201
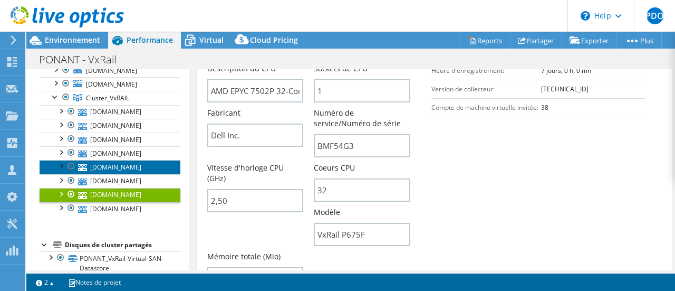
click at [97, 174] on link "24-vxrail.ponant.com" at bounding box center [110, 167] width 141 height 14
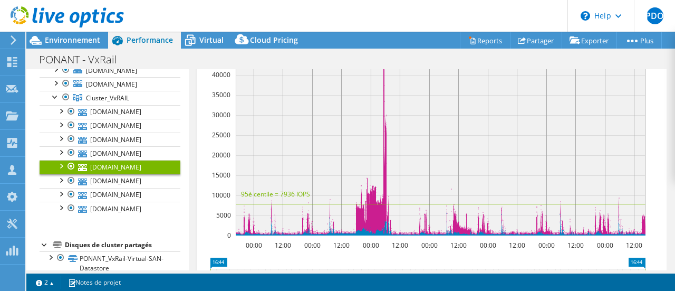
scroll to position [0, 0]
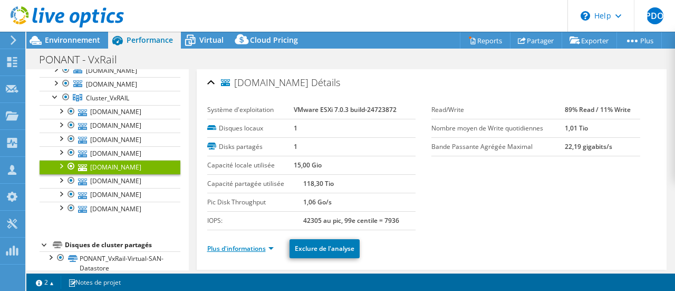
click at [247, 245] on link "Plus d'informations" at bounding box center [240, 248] width 66 height 9
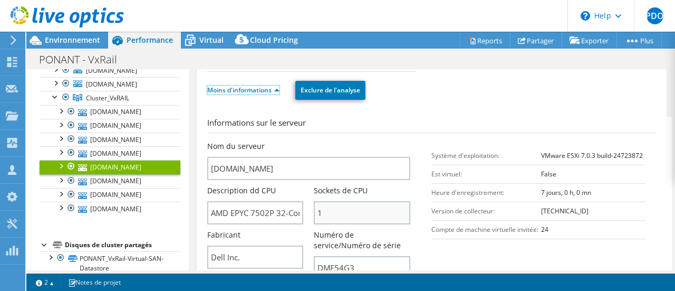
scroll to position [264, 0]
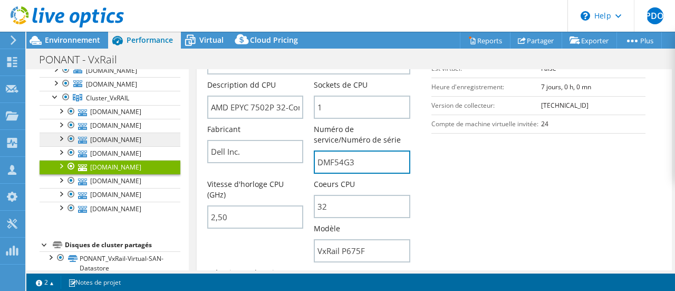
drag, startPoint x: 365, startPoint y: 163, endPoint x: 157, endPoint y: 141, distance: 208.9
click at [157, 141] on div "Ouvrir tout Fermer tout Masquer les nœuds exclus Filtre de l'arborescence des p…" at bounding box center [350, 169] width 649 height 201
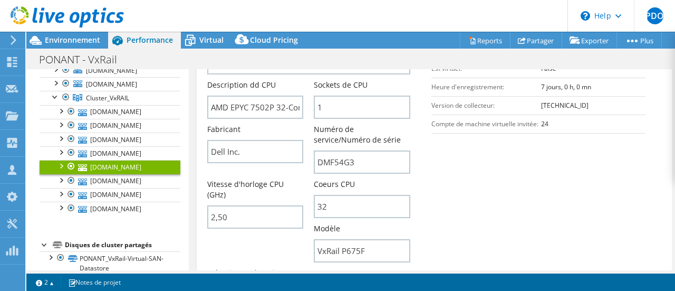
click at [12, 39] on icon at bounding box center [13, 39] width 8 height 9
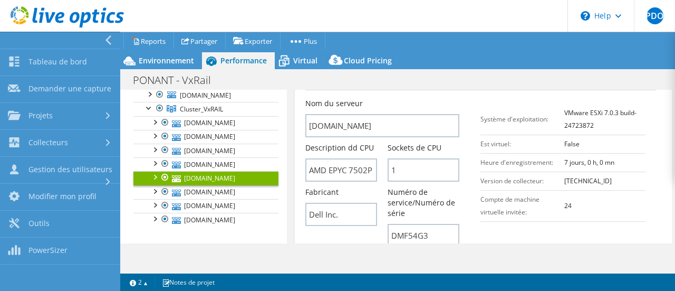
scroll to position [306, 0]
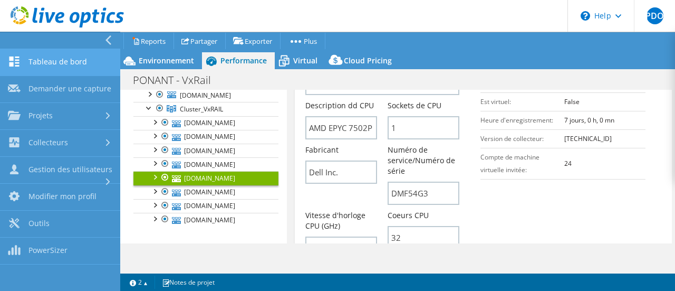
click at [78, 62] on link "Tableau de bord" at bounding box center [60, 62] width 120 height 27
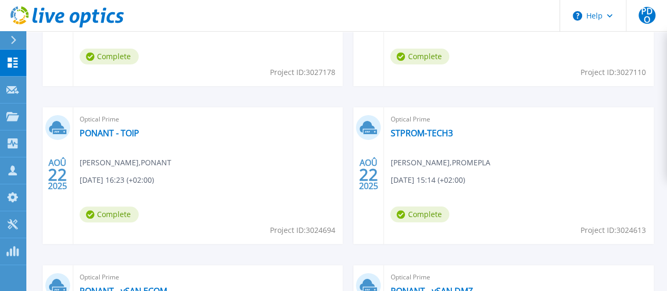
scroll to position [422, 0]
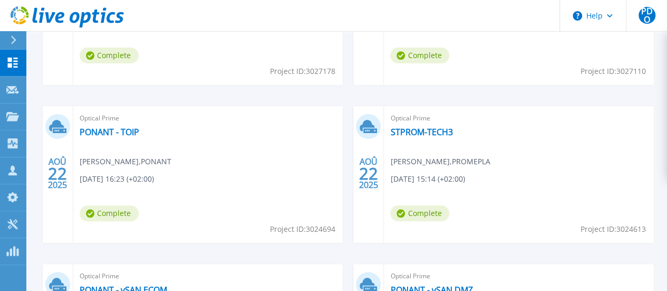
click at [473, 284] on link "PONANT - vSAN DMZ" at bounding box center [431, 289] width 82 height 11
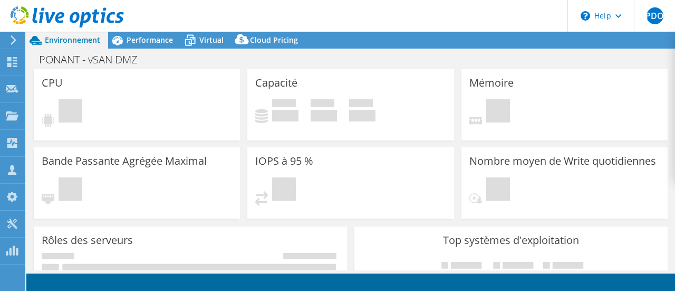
select select "USD"
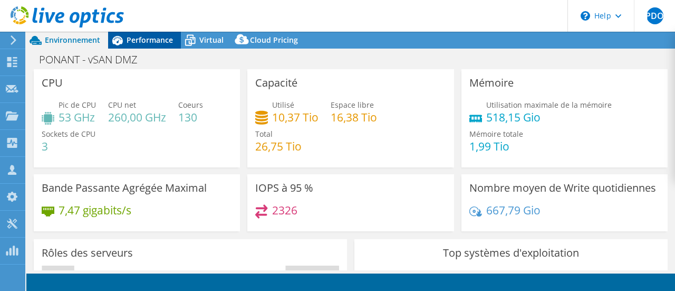
click at [157, 41] on span "Performance" at bounding box center [150, 40] width 46 height 10
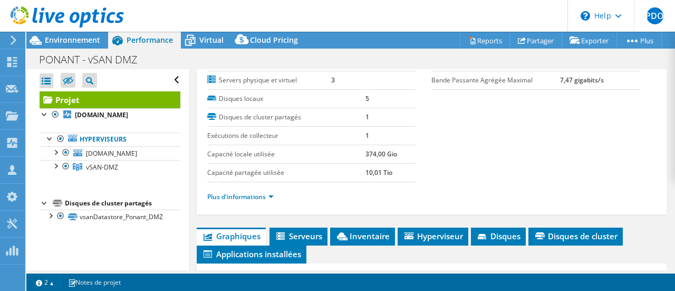
scroll to position [211, 0]
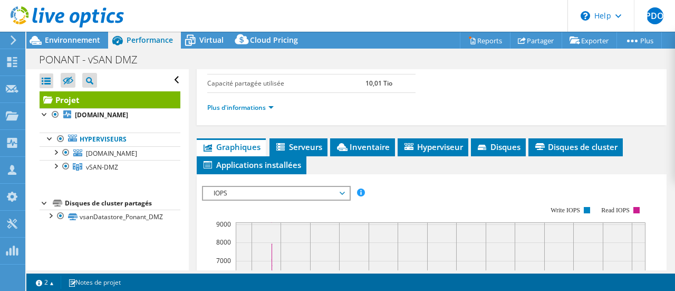
click at [249, 102] on li "Plus d'informations" at bounding box center [243, 108] width 73 height 12
click at [249, 103] on link "Plus d'informations" at bounding box center [240, 107] width 66 height 9
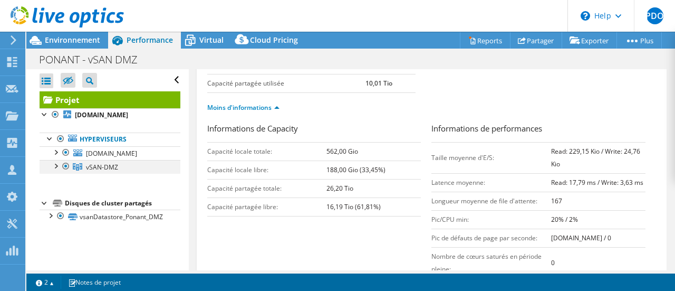
click at [58, 170] on div at bounding box center [55, 165] width 11 height 11
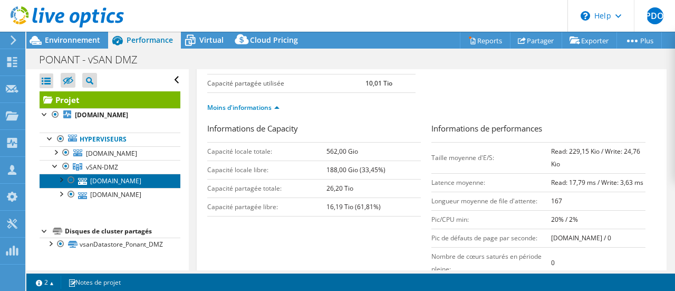
click at [119, 187] on link "21-esxi-dmz.ponant.com" at bounding box center [110, 181] width 141 height 14
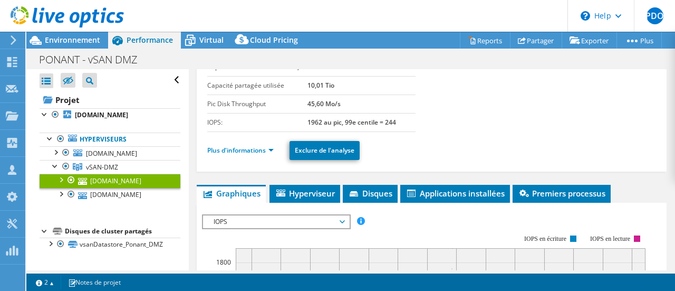
scroll to position [53, 0]
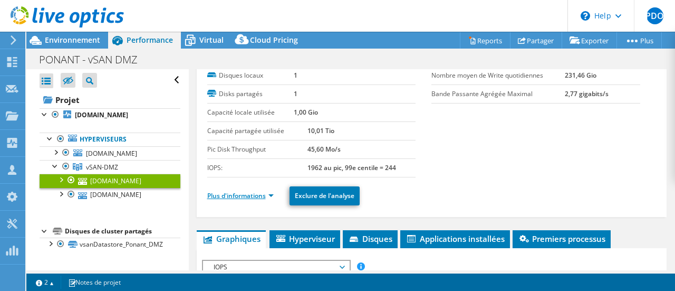
click at [236, 194] on link "Plus d'informations" at bounding box center [240, 195] width 66 height 9
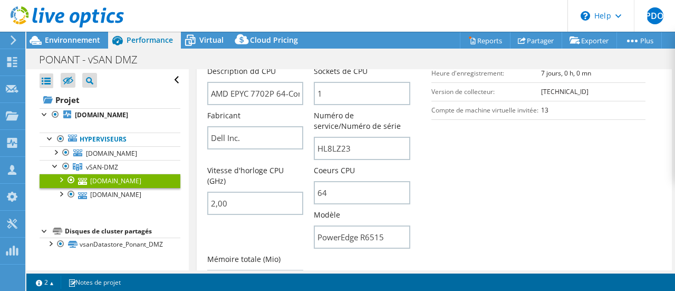
scroll to position [211, 0]
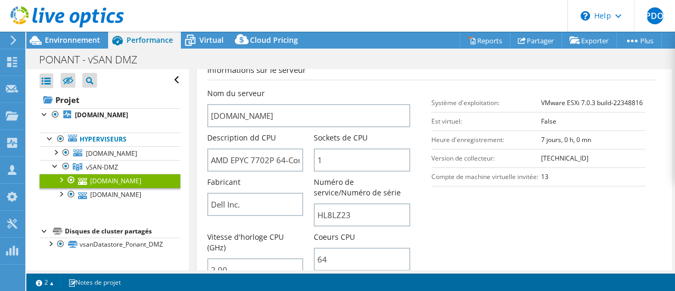
click at [485, 238] on section "Informations sur le serveur Nom du serveur 21-esxi-dmz.ponant.com Description d…" at bounding box center [434, 214] width 454 height 301
click at [482, 228] on section "Informations sur le serveur Nom du serveur 21-esxi-dmz.ponant.com Description d…" at bounding box center [434, 214] width 454 height 301
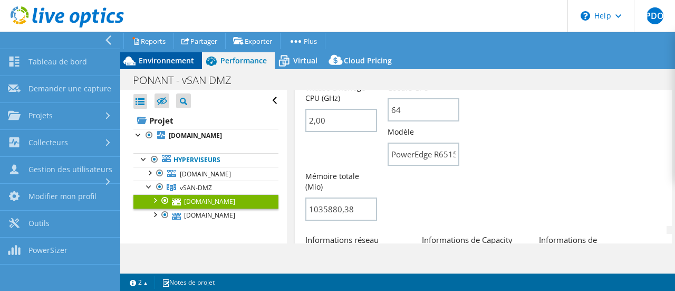
scroll to position [359, 0]
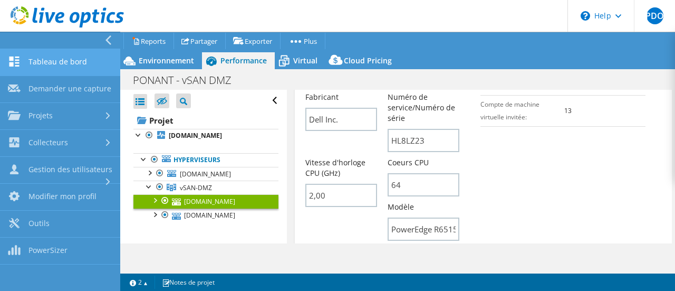
click at [59, 65] on link "Tableau de bord" at bounding box center [60, 62] width 120 height 27
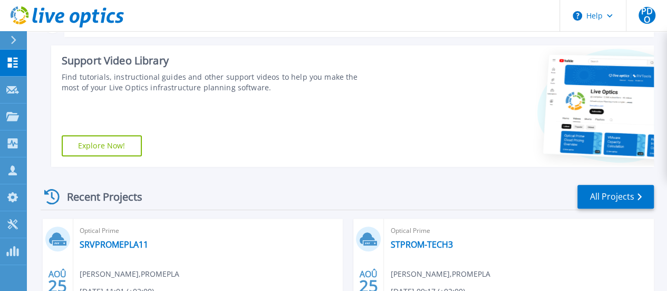
scroll to position [316, 0]
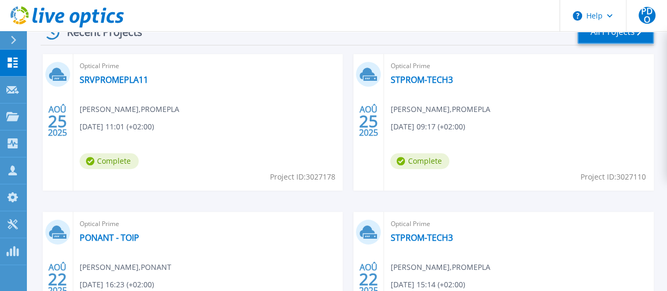
click at [611, 37] on link "All Projects" at bounding box center [615, 32] width 76 height 24
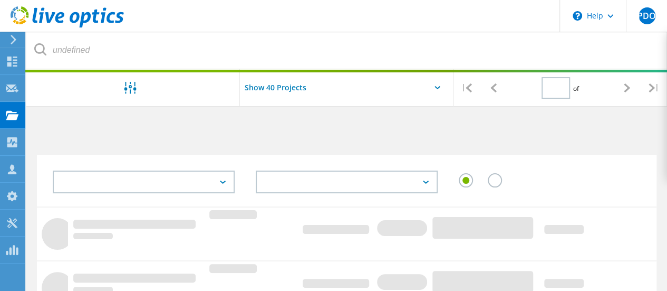
type input "1"
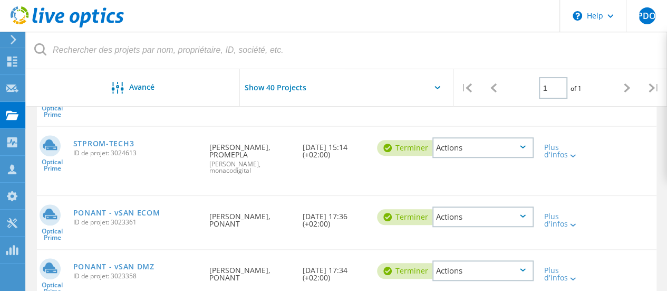
scroll to position [369, 0]
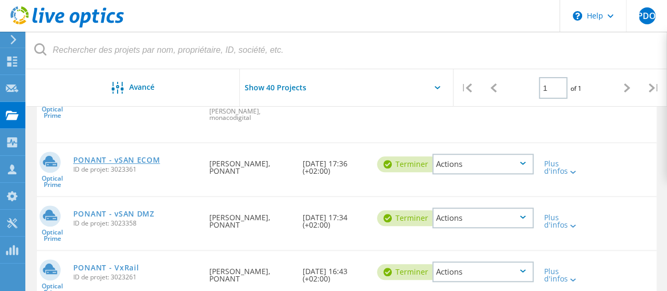
click at [100, 161] on link "PONANT - vSAN ECOM" at bounding box center [116, 159] width 87 height 7
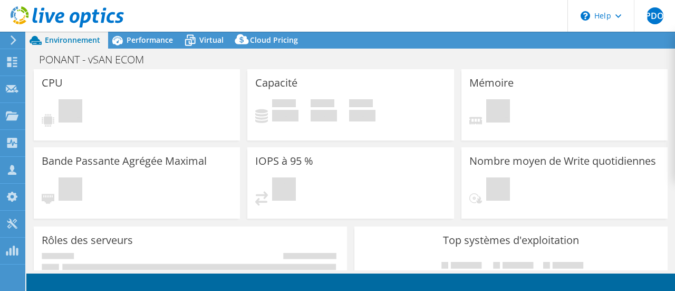
select select "USD"
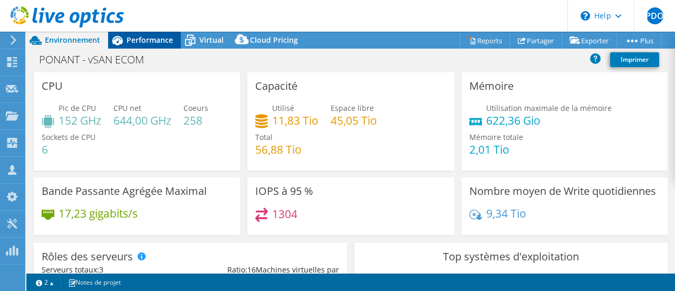
click at [150, 42] on span "Performance" at bounding box center [150, 40] width 46 height 10
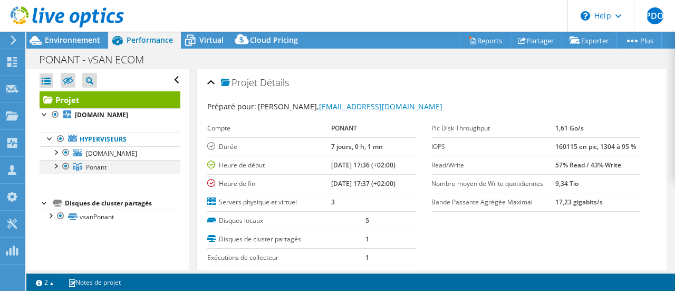
click at [57, 170] on div at bounding box center [55, 165] width 11 height 11
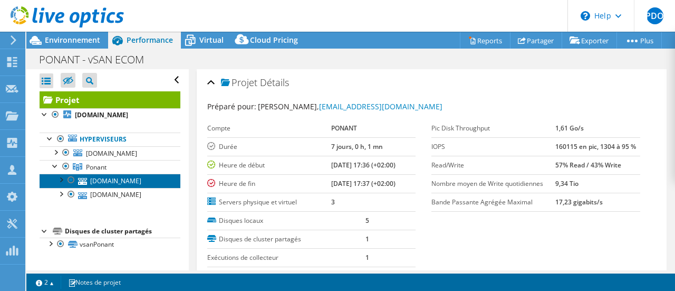
click at [138, 187] on link "eir-ponant-esxi-01.eolas-services.com" at bounding box center [110, 181] width 141 height 14
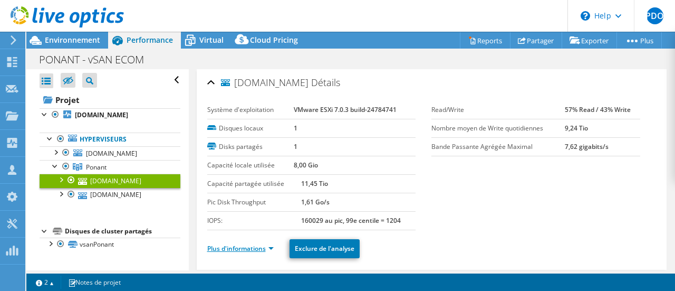
click at [263, 244] on link "Plus d'informations" at bounding box center [240, 248] width 66 height 9
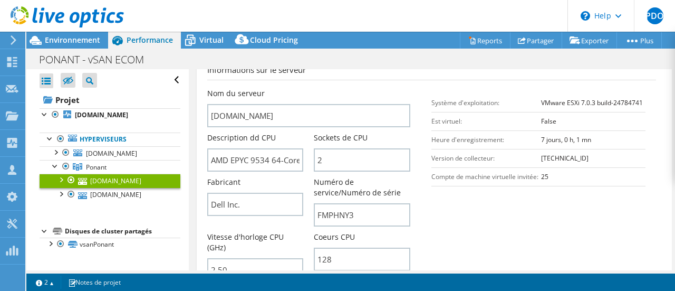
scroll to position [264, 0]
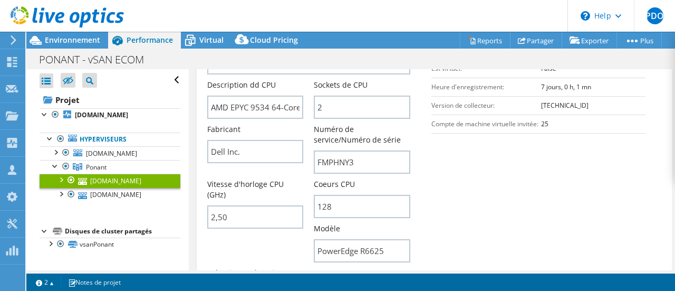
drag, startPoint x: 488, startPoint y: 173, endPoint x: 467, endPoint y: 178, distance: 21.1
click at [488, 173] on section "Informations sur le serveur Nom du serveur eir-ponant-esxi-01.eolas-services.co…" at bounding box center [434, 161] width 454 height 301
click at [448, 203] on section "Informations sur le serveur Nom du serveur eir-ponant-esxi-01.eolas-services.co…" at bounding box center [434, 161] width 454 height 301
drag, startPoint x: 110, startPoint y: 196, endPoint x: 121, endPoint y: 194, distance: 11.8
click at [110, 174] on link "Ponant" at bounding box center [110, 167] width 141 height 14
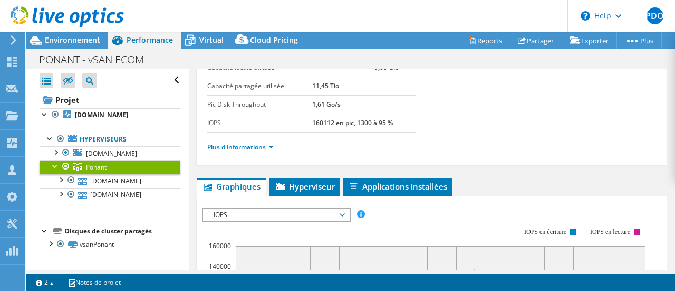
scroll to position [105, 0]
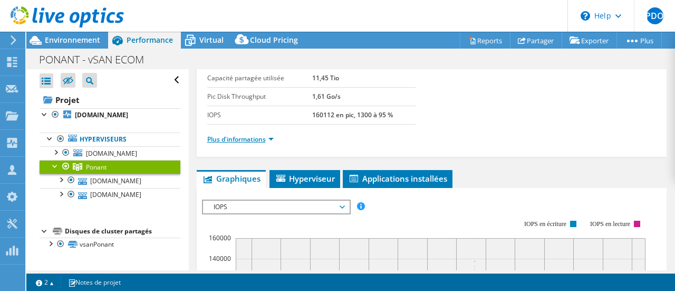
click at [226, 137] on link "Plus d'informations" at bounding box center [240, 138] width 66 height 9
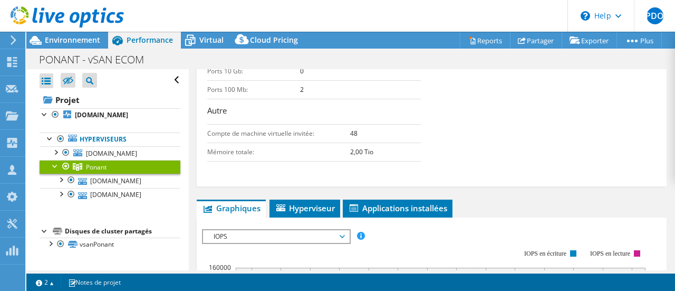
scroll to position [527, 0]
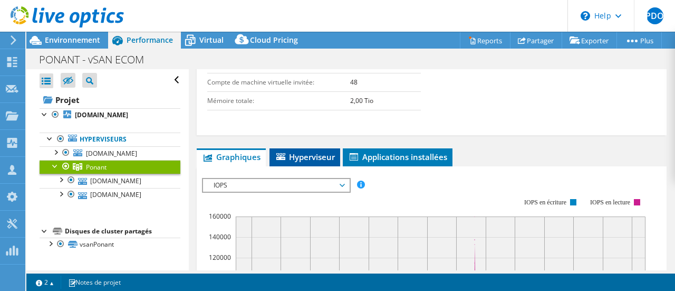
click at [325, 158] on li "Hyperviseur" at bounding box center [304, 157] width 71 height 18
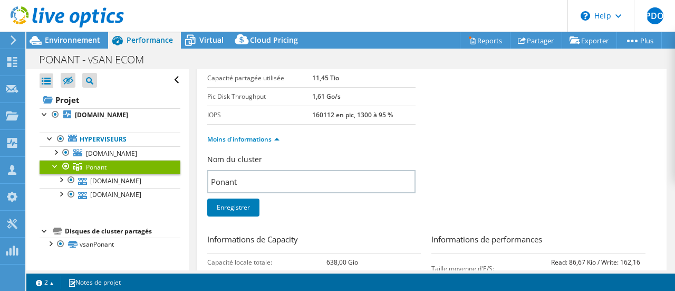
scroll to position [0, 0]
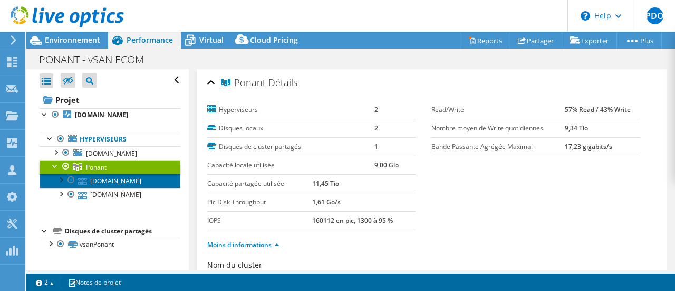
click at [120, 187] on link "eir-ponant-esxi-01.eolas-services.com" at bounding box center [110, 181] width 141 height 14
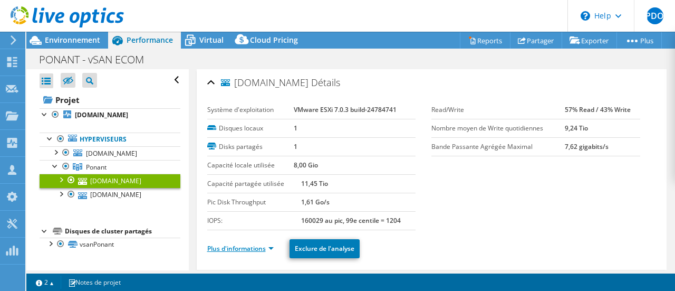
click at [243, 245] on link "Plus d'informations" at bounding box center [240, 248] width 66 height 9
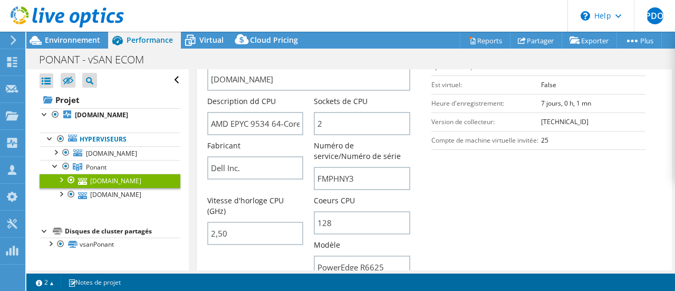
scroll to position [264, 0]
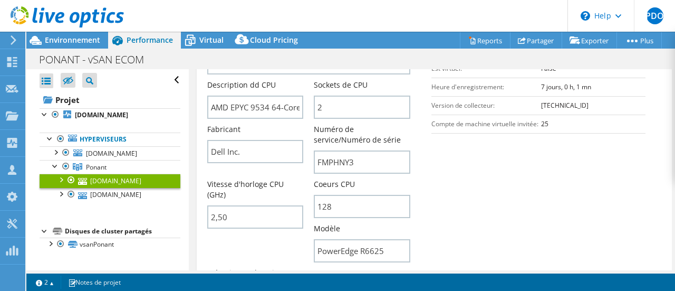
click at [17, 38] on icon at bounding box center [13, 39] width 8 height 9
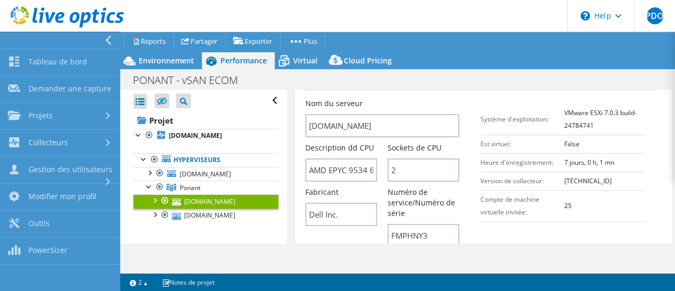
scroll to position [306, 0]
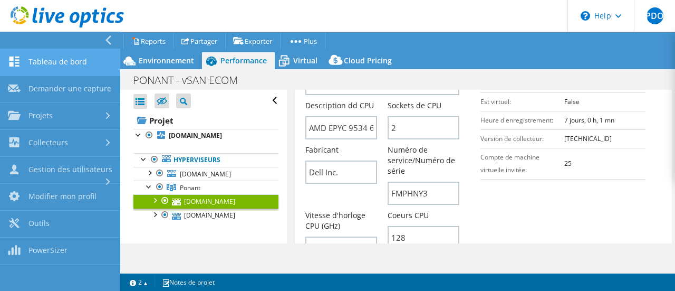
click at [79, 62] on link "Tableau de bord" at bounding box center [60, 62] width 120 height 27
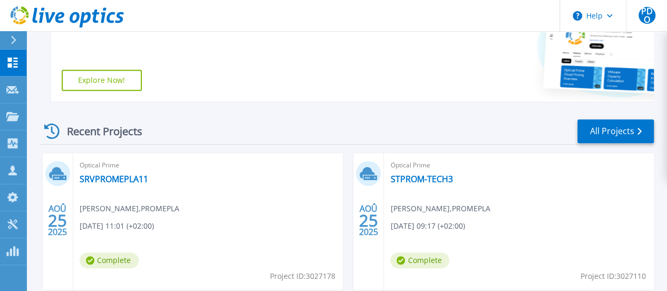
scroll to position [264, 0]
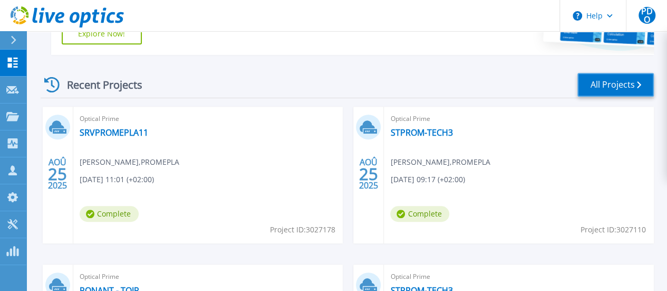
click at [603, 82] on link "All Projects" at bounding box center [615, 85] width 76 height 24
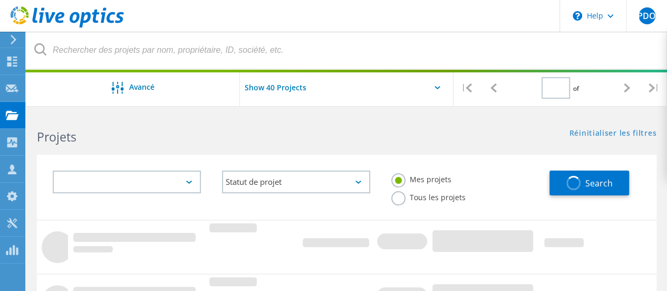
type input "1"
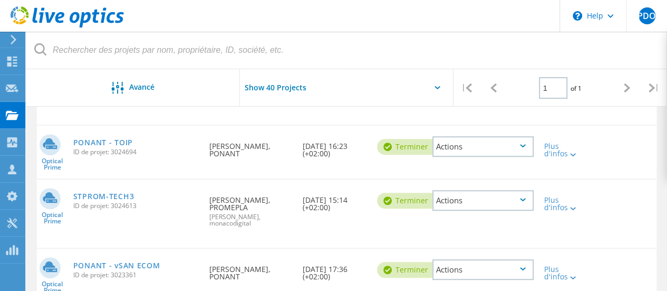
scroll to position [369, 0]
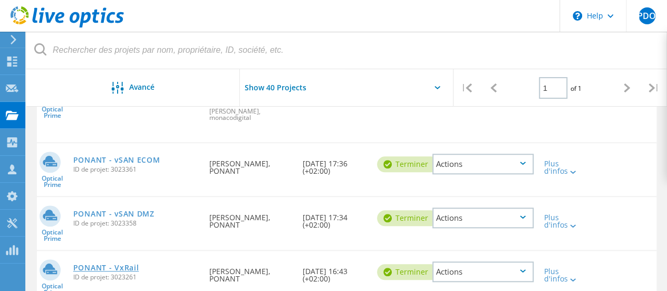
click at [112, 267] on link "PONANT - VxRail" at bounding box center [106, 267] width 66 height 7
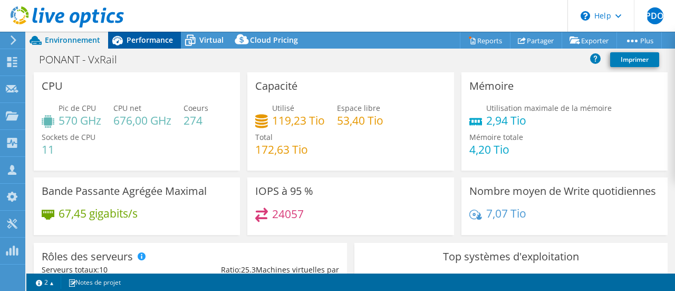
click at [145, 40] on span "Performance" at bounding box center [150, 40] width 46 height 10
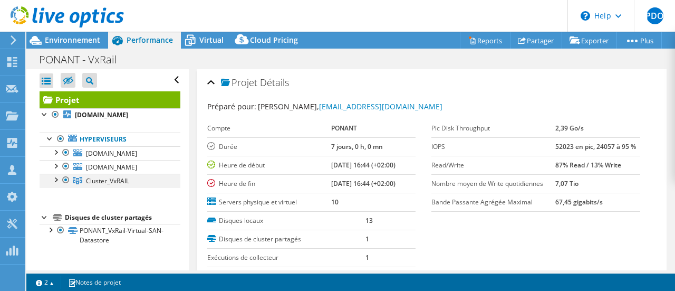
click at [58, 184] on div at bounding box center [55, 179] width 11 height 11
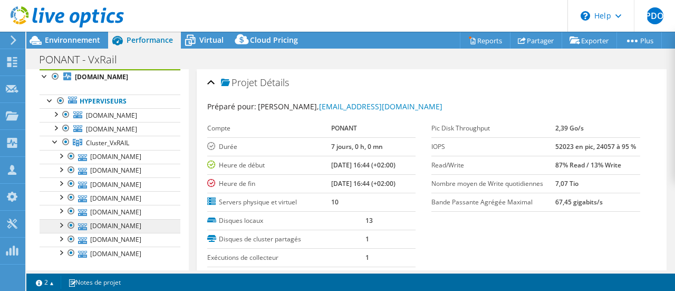
scroll to position [53, 0]
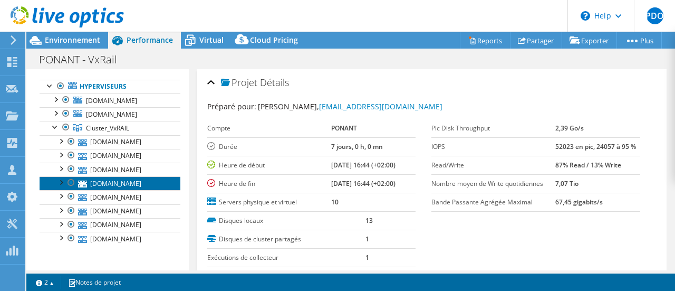
click at [116, 190] on link "[DOMAIN_NAME]" at bounding box center [110, 183] width 141 height 14
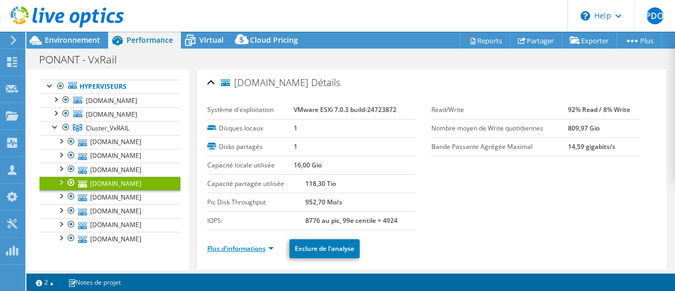
click at [235, 245] on link "Plus d'informations" at bounding box center [240, 248] width 66 height 9
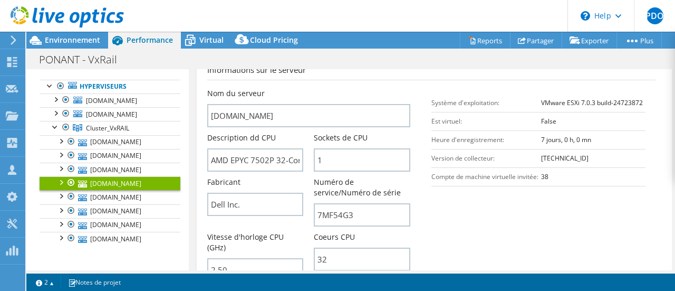
scroll to position [264, 0]
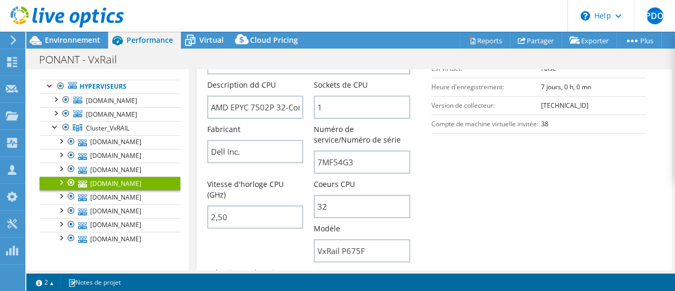
click at [12, 42] on icon at bounding box center [13, 39] width 8 height 9
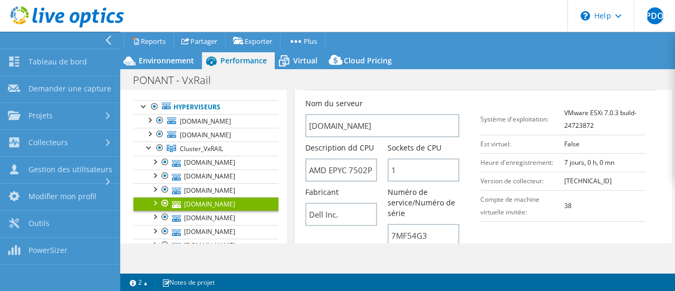
scroll to position [306, 0]
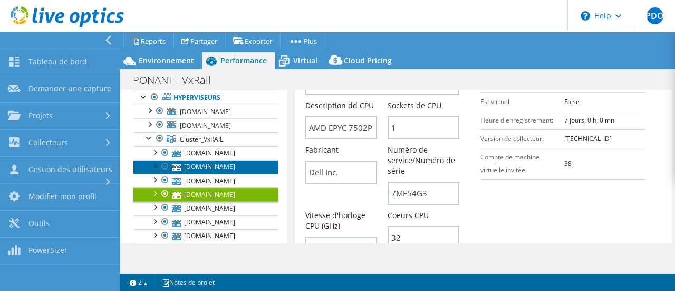
click at [197, 174] on link "[DOMAIN_NAME]" at bounding box center [205, 167] width 145 height 14
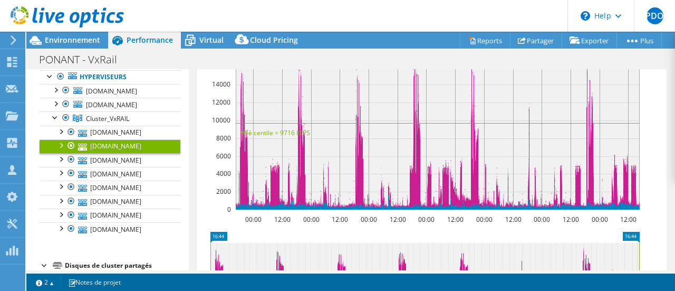
scroll to position [0, 0]
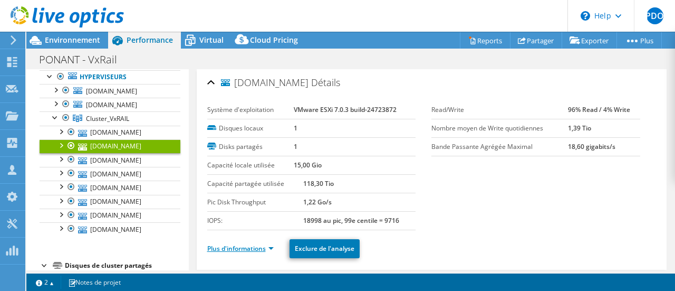
click at [236, 245] on link "Plus d'informations" at bounding box center [240, 248] width 66 height 9
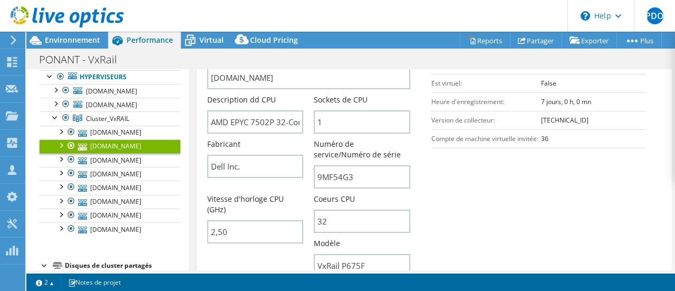
scroll to position [264, 0]
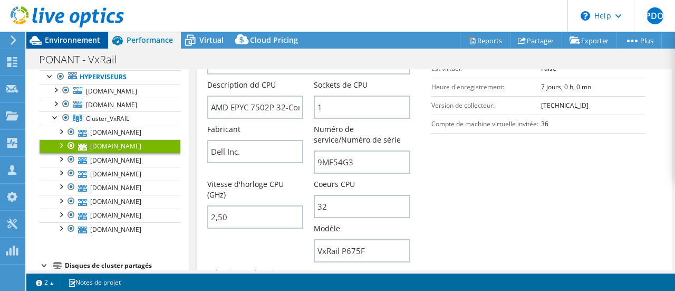
click at [76, 42] on span "Environnement" at bounding box center [72, 40] width 55 height 10
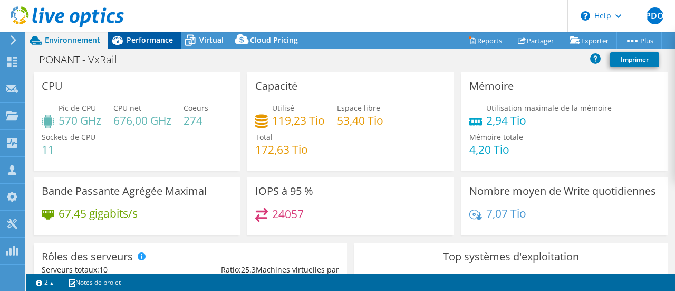
click at [137, 35] on span "Performance" at bounding box center [150, 40] width 46 height 10
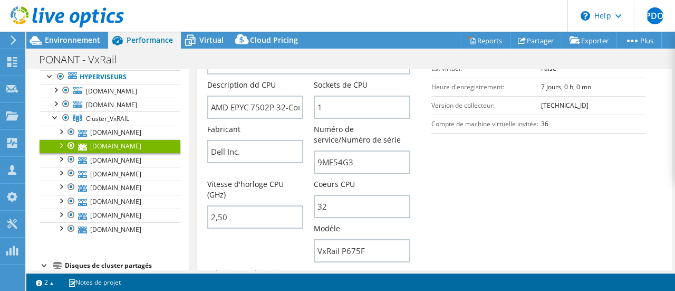
click at [14, 39] on use at bounding box center [14, 39] width 6 height 9
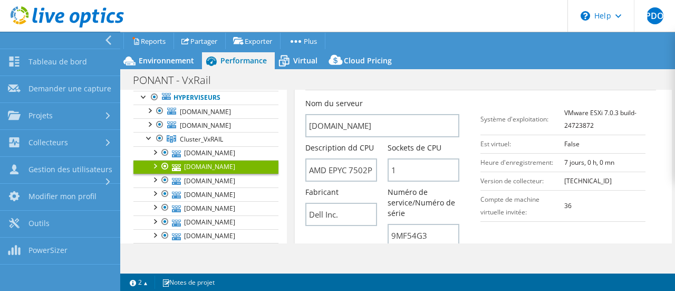
scroll to position [306, 0]
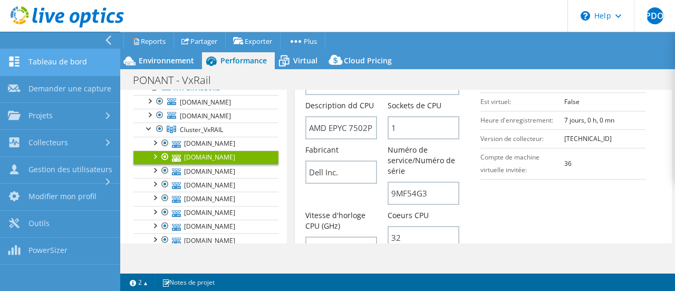
click at [77, 64] on link "Tableau de bord" at bounding box center [60, 62] width 120 height 27
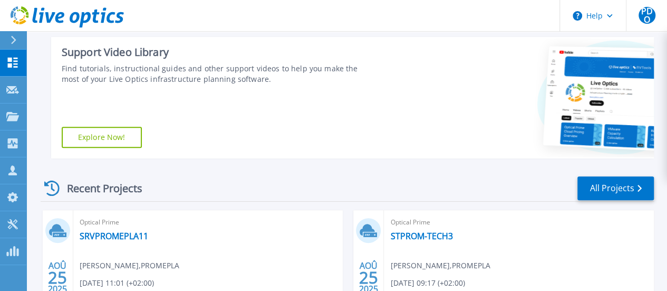
scroll to position [264, 0]
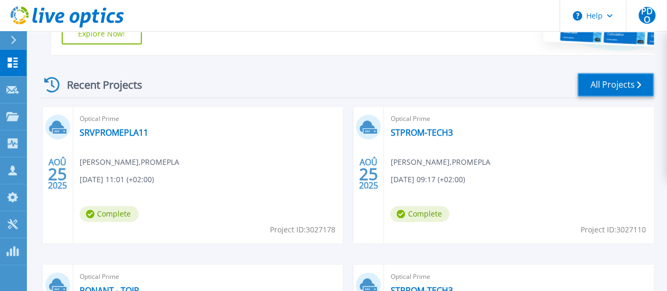
click at [609, 84] on link "All Projects" at bounding box center [615, 85] width 76 height 24
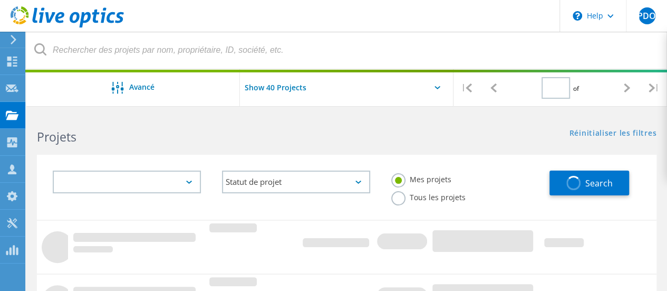
type input "1"
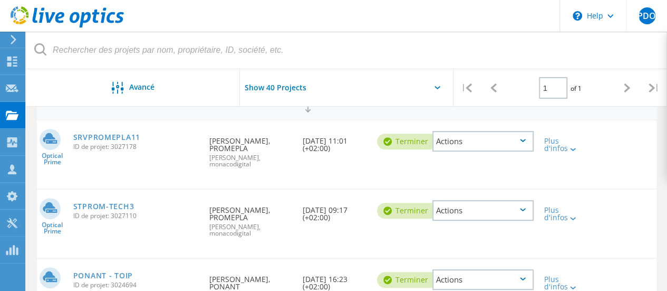
scroll to position [158, 0]
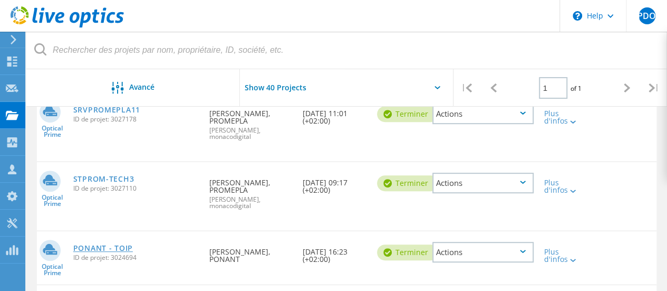
click at [103, 248] on link "PONANT - TOIP" at bounding box center [103, 247] width 60 height 7
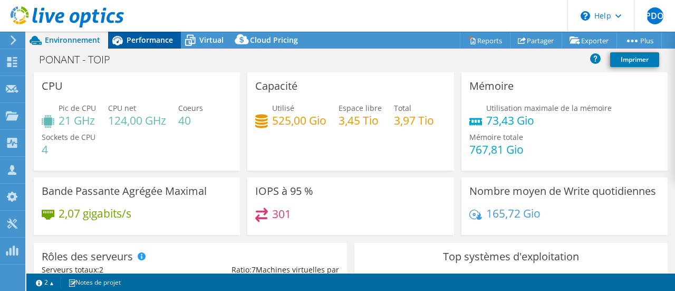
click at [143, 38] on span "Performance" at bounding box center [150, 40] width 46 height 10
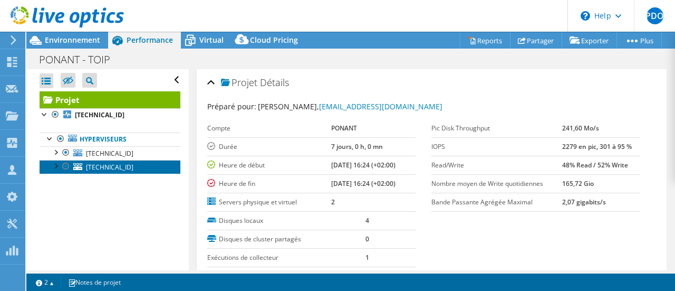
click at [103, 162] on span "[TECHNICAL_ID]" at bounding box center [109, 166] width 47 height 9
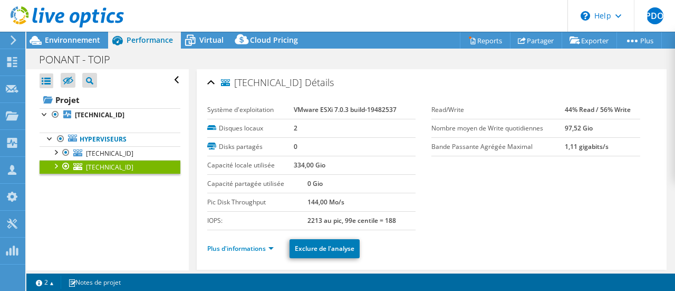
click at [237, 239] on ul "Plus d'informations Exclure de l'analyse" at bounding box center [431, 247] width 449 height 22
click at [233, 249] on link "Plus d'informations" at bounding box center [240, 248] width 66 height 9
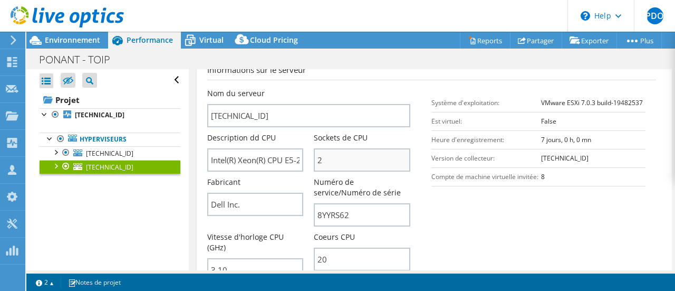
scroll to position [264, 0]
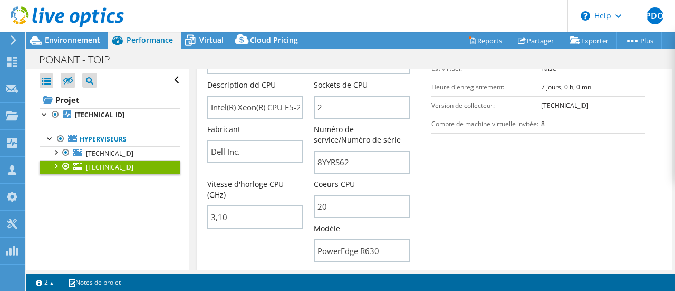
click at [14, 41] on icon at bounding box center [13, 39] width 8 height 9
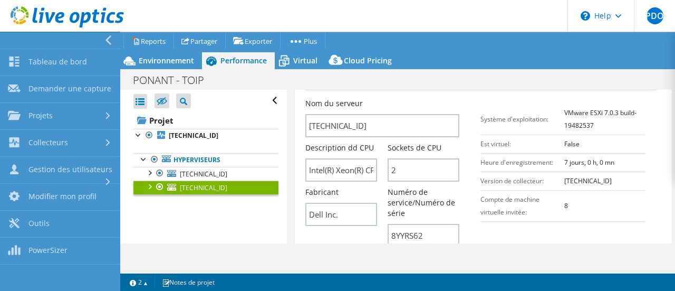
scroll to position [306, 0]
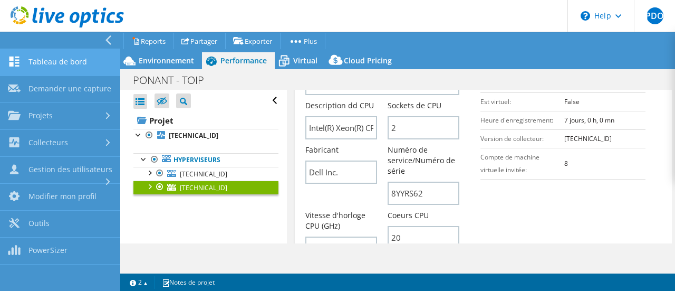
click at [49, 61] on link "Tableau de bord" at bounding box center [60, 62] width 120 height 27
